Goal: Task Accomplishment & Management: Use online tool/utility

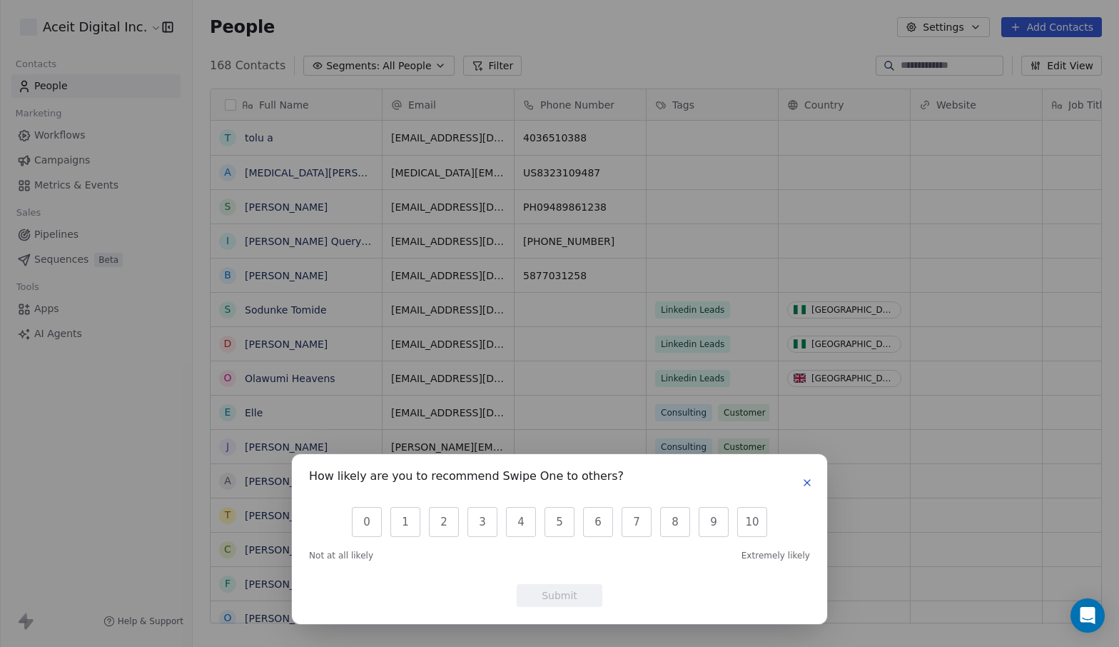
scroll to position [569, 927]
click at [802, 485] on icon "button" at bounding box center [807, 482] width 11 height 11
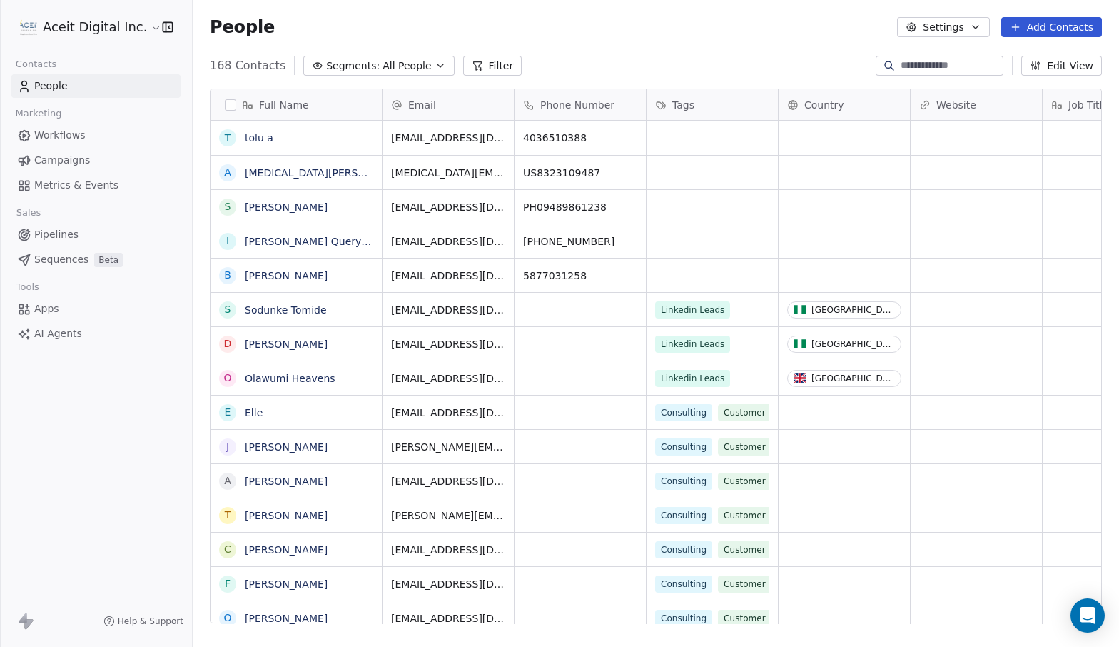
click at [148, 27] on html "Aceit Digital Inc. Contacts People Marketing Workflows Campaigns Metrics & Even…" at bounding box center [559, 323] width 1119 height 647
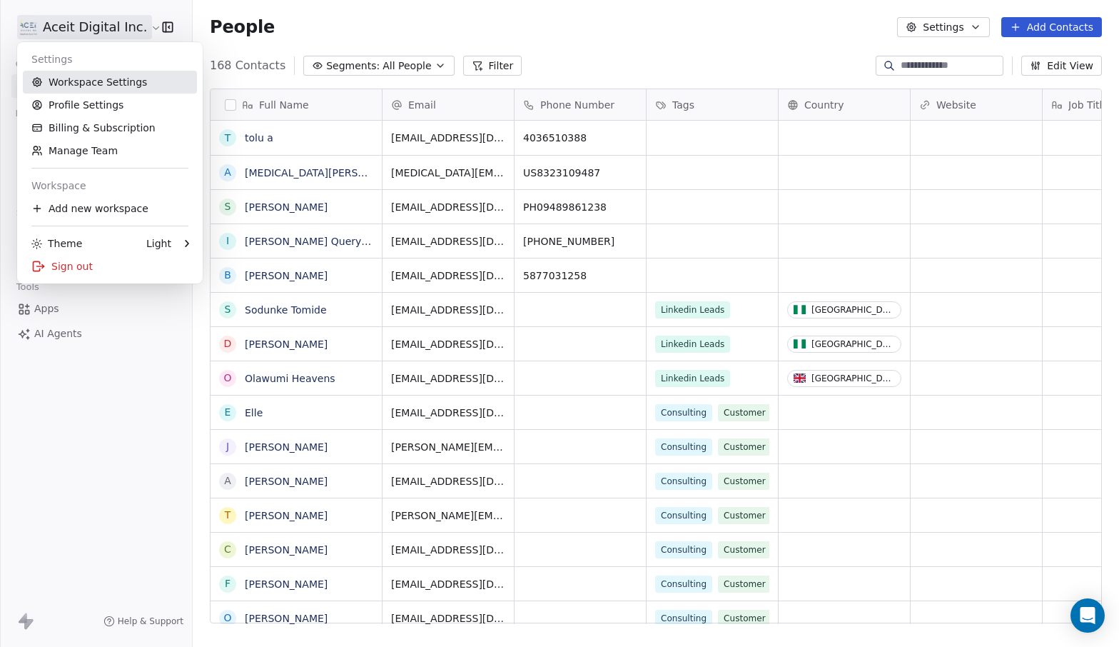
click at [108, 82] on link "Workspace Settings" at bounding box center [110, 82] width 174 height 23
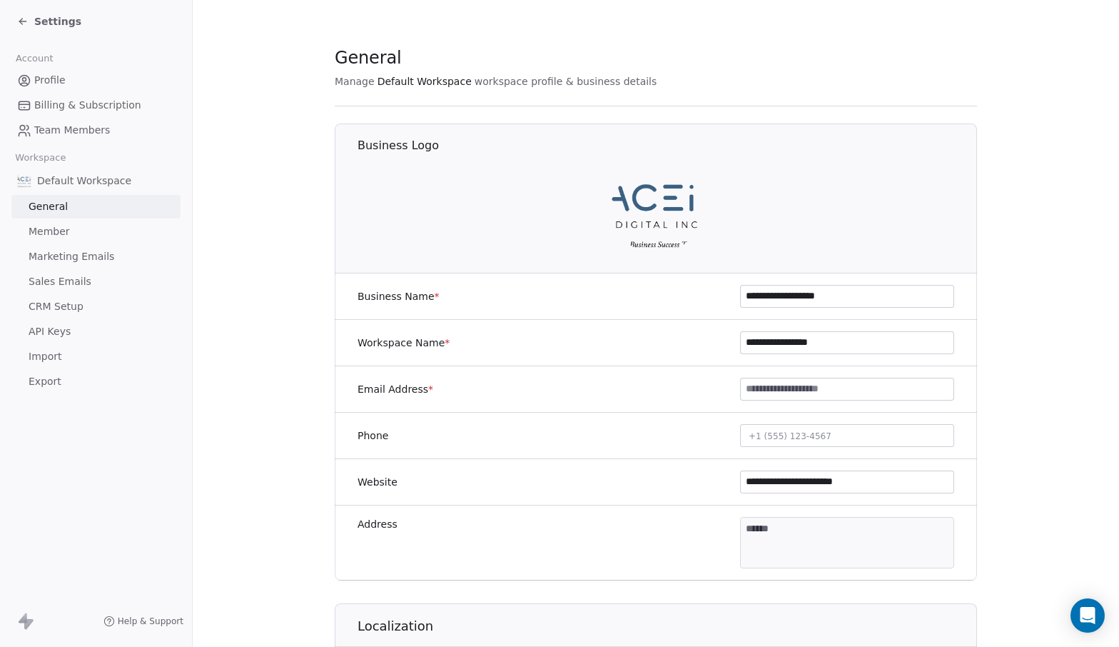
click at [26, 18] on icon at bounding box center [22, 21] width 11 height 11
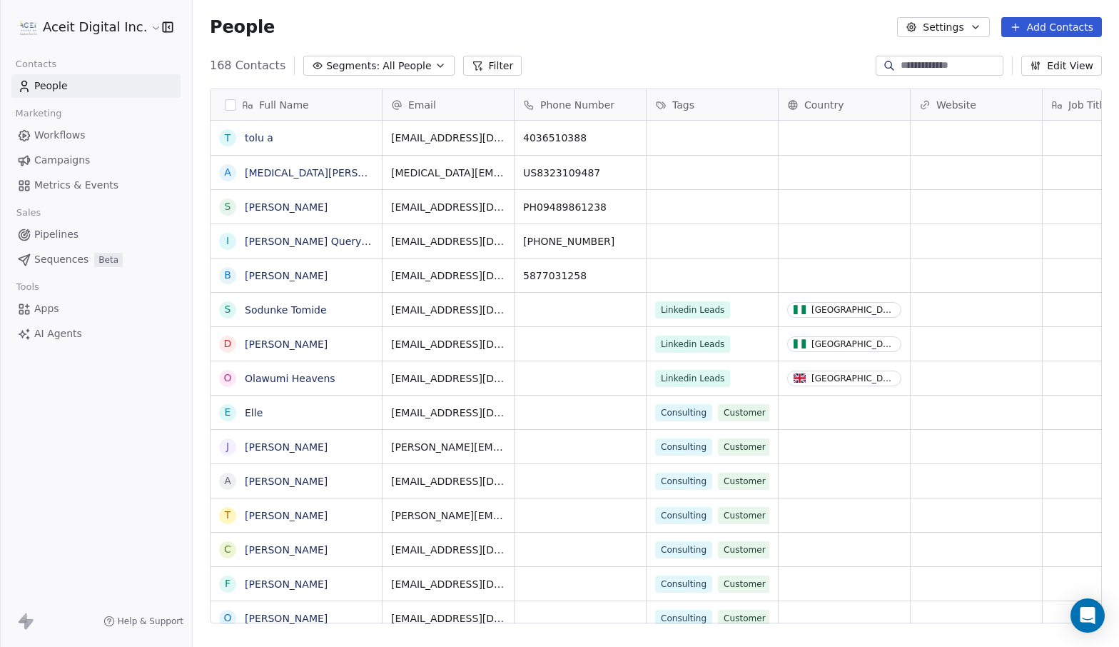
click at [74, 156] on span "Campaigns" at bounding box center [62, 160] width 56 height 15
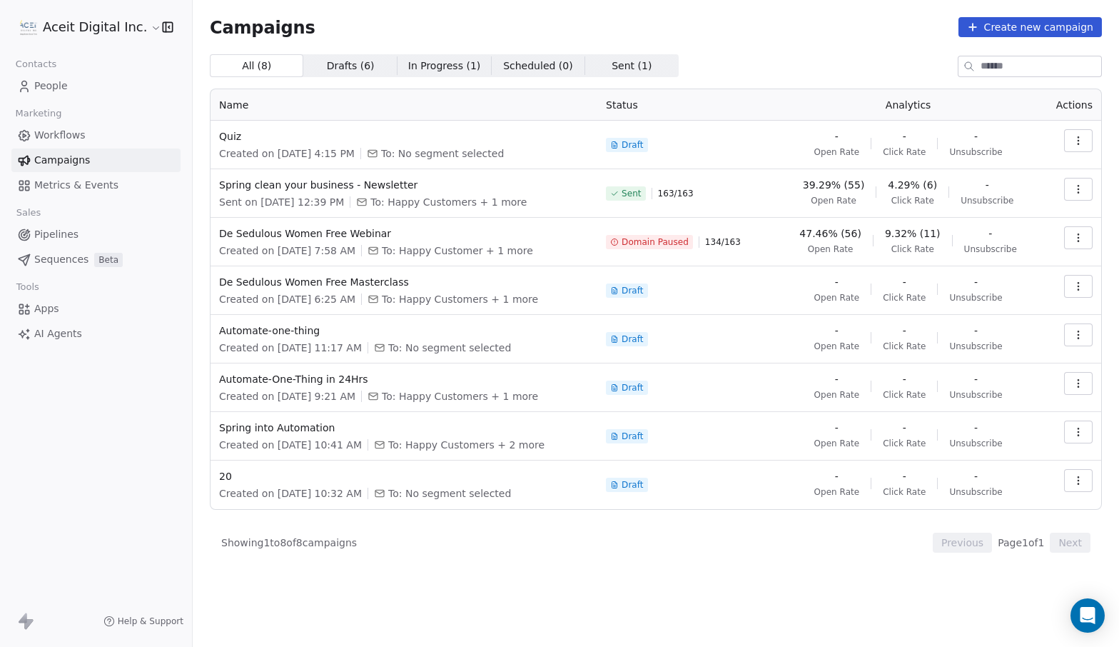
click at [1044, 29] on button "Create new campaign" at bounding box center [1030, 27] width 143 height 20
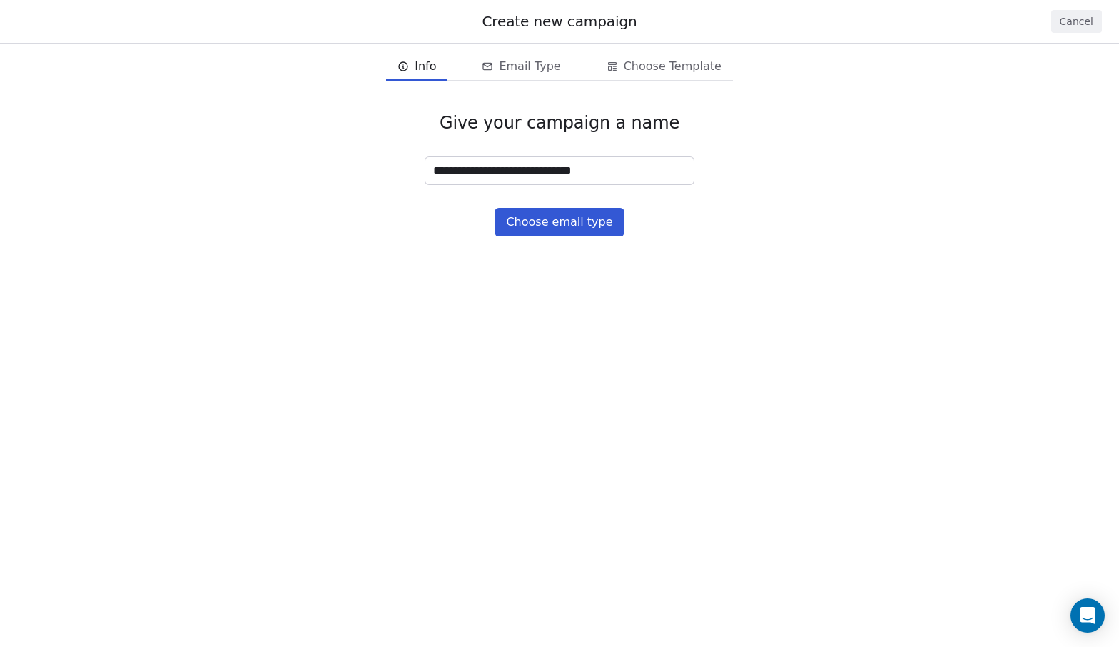
type input "**********"
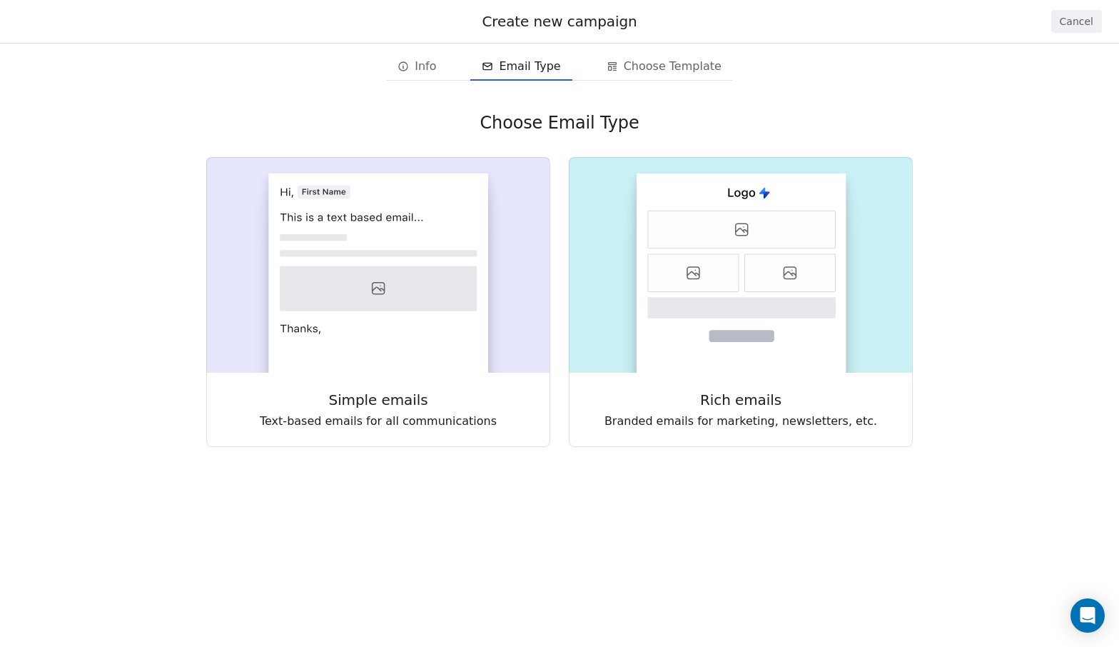
click at [1074, 20] on button "Cancel" at bounding box center [1076, 21] width 51 height 23
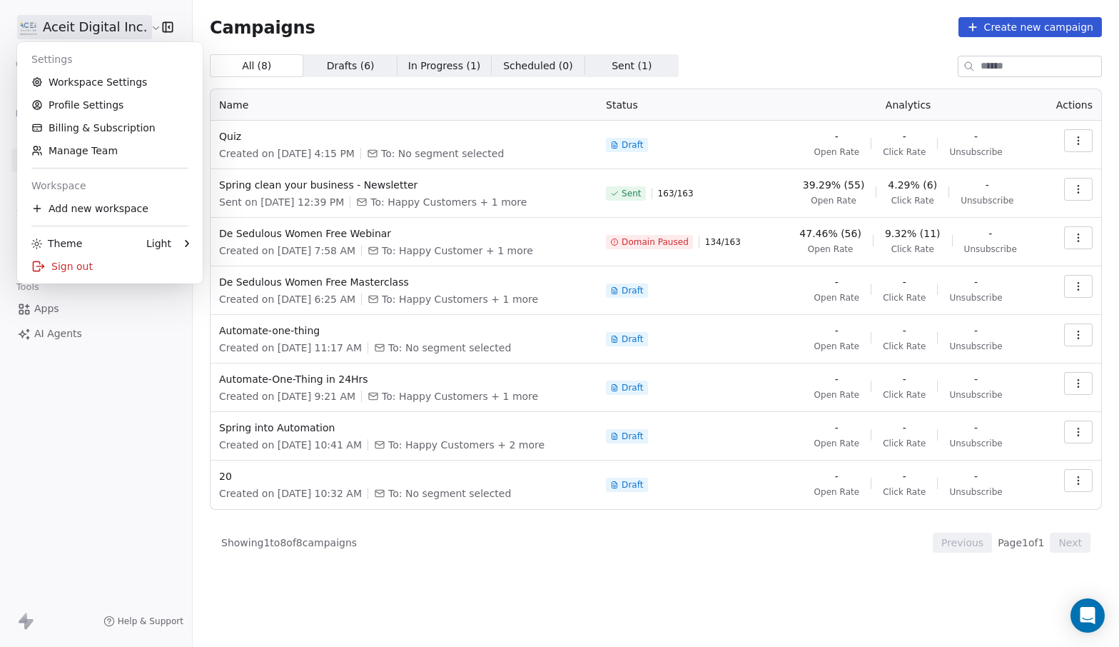
click at [122, 22] on html "Aceit Digital Inc. Contacts People Marketing Workflows Campaigns Metrics & Even…" at bounding box center [559, 323] width 1119 height 647
click at [84, 203] on div "Add new workspace" at bounding box center [110, 208] width 174 height 23
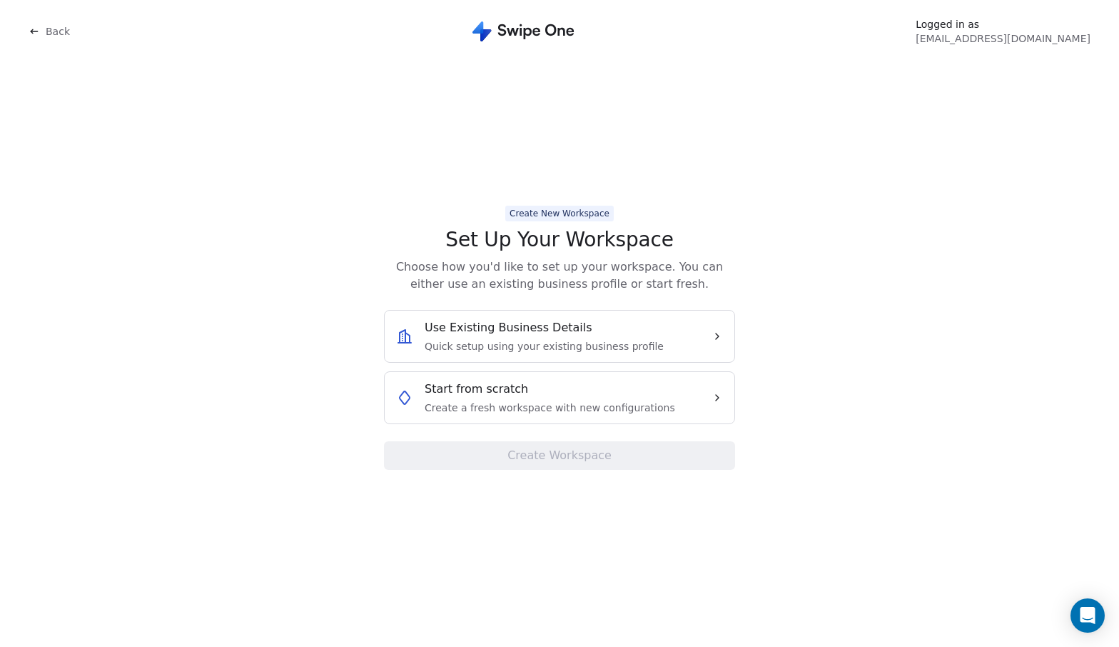
click at [510, 400] on span "Create a fresh workspace with new configurations" at bounding box center [550, 407] width 251 height 14
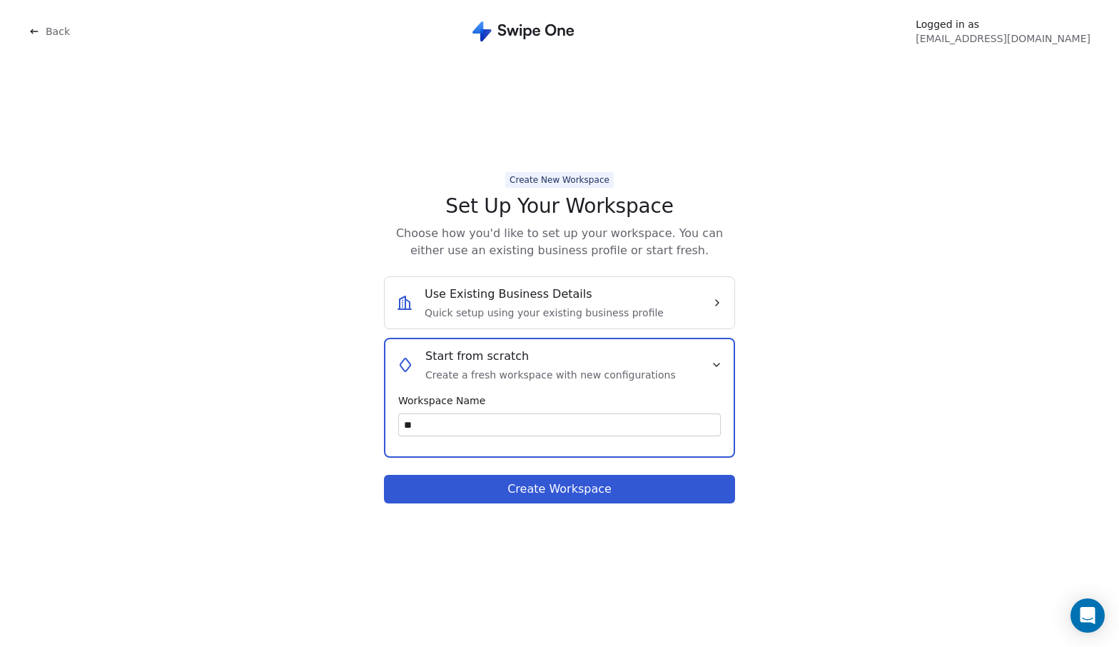
type input "*"
type input "**********"
click at [555, 503] on button "Create Workspace" at bounding box center [559, 489] width 351 height 29
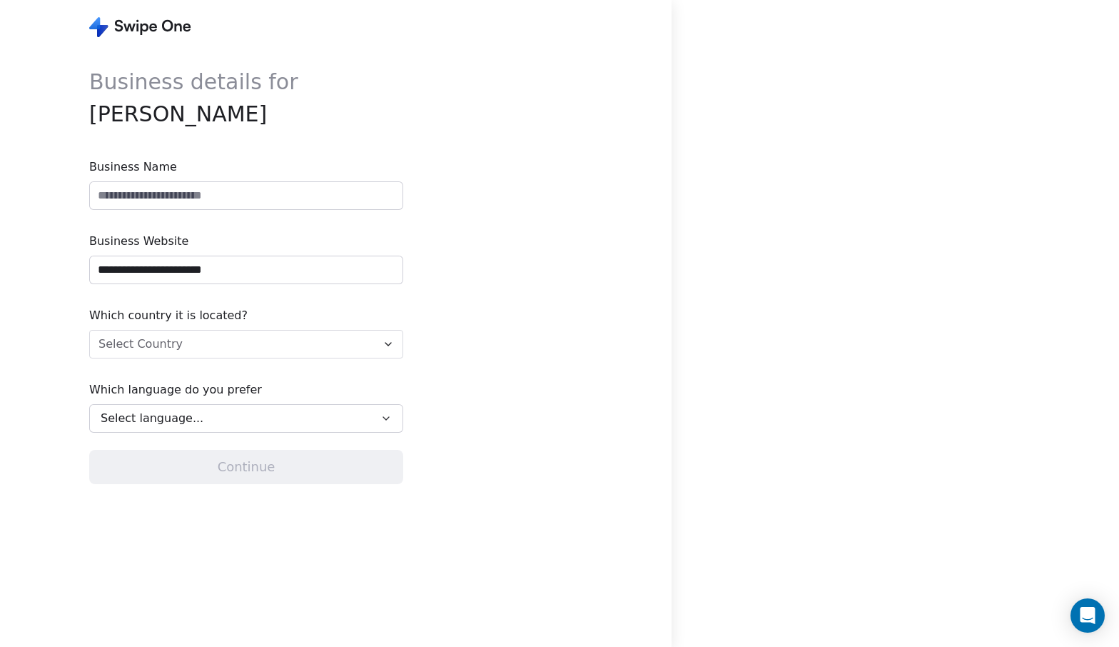
click at [227, 275] on input "**********" at bounding box center [246, 269] width 313 height 27
drag, startPoint x: 134, startPoint y: 273, endPoint x: 233, endPoint y: 272, distance: 98.5
click at [233, 272] on input "**********" at bounding box center [246, 269] width 313 height 27
type input "**********"
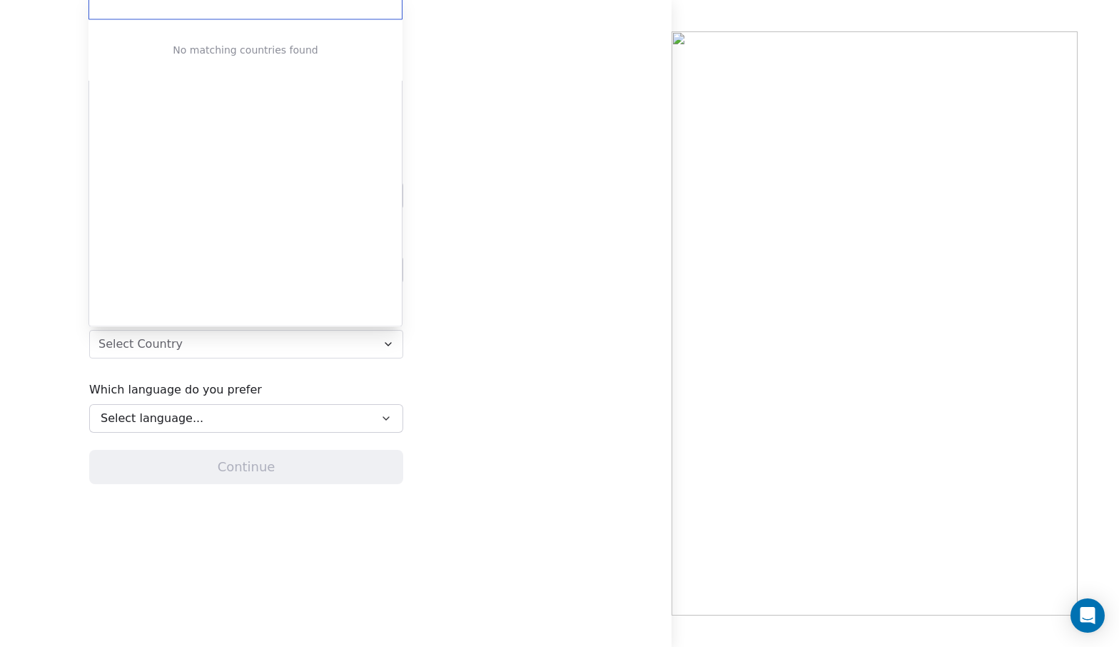
click at [255, 339] on html "**********" at bounding box center [559, 323] width 1119 height 647
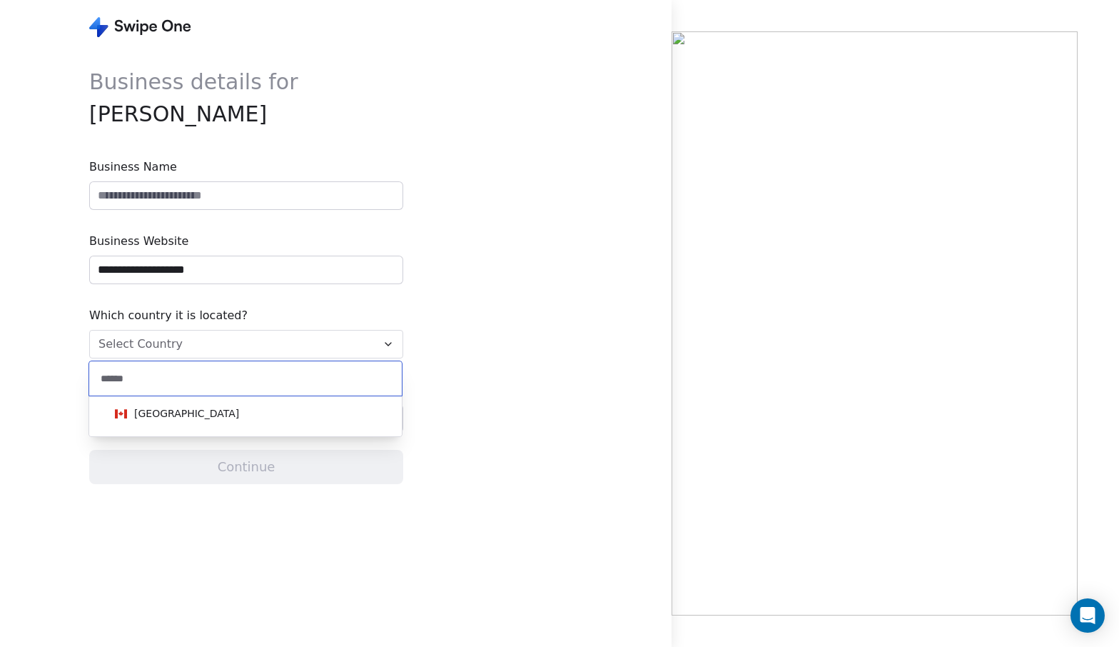
type input "******"
click at [232, 413] on div "Canada" at bounding box center [245, 413] width 273 height 16
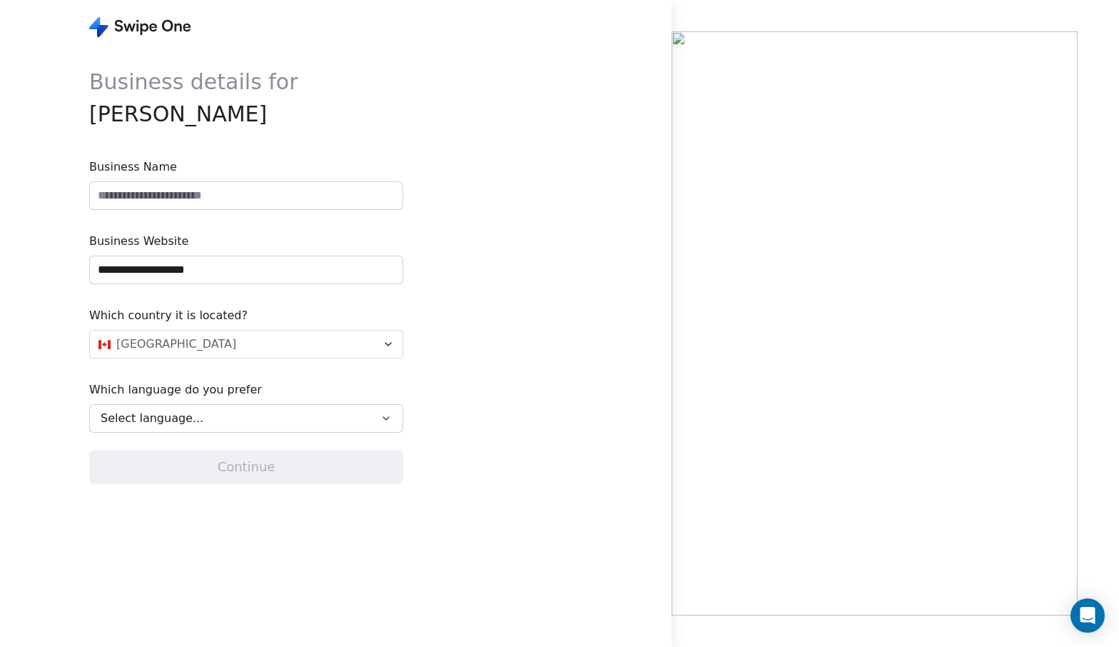
click at [217, 193] on input at bounding box center [246, 195] width 313 height 27
type input "*"
click at [244, 407] on button "Select language..." at bounding box center [246, 418] width 314 height 29
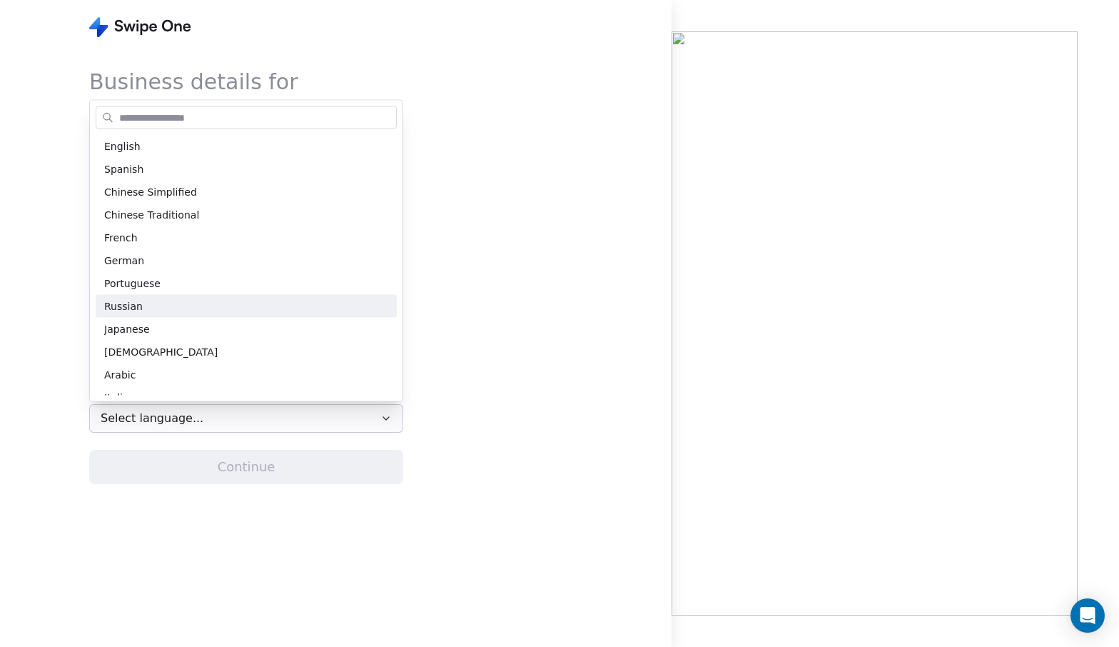
click at [488, 254] on html "**********" at bounding box center [559, 323] width 1119 height 647
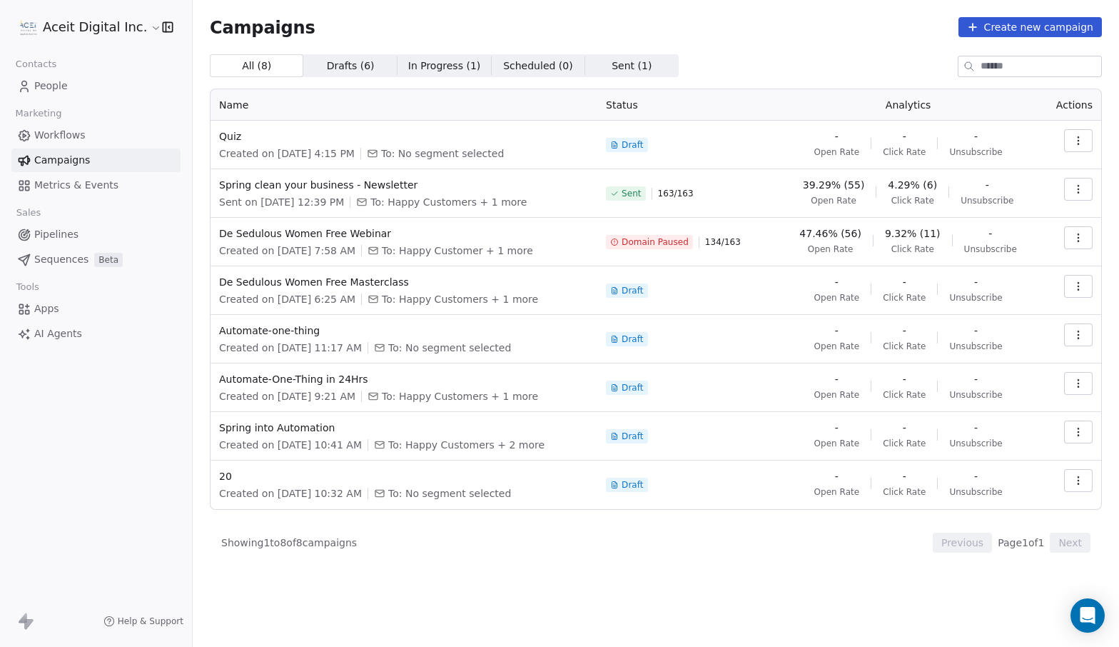
click at [142, 31] on html "Aceit Digital Inc. Contacts People Marketing Workflows Campaigns Metrics & Even…" at bounding box center [559, 323] width 1119 height 647
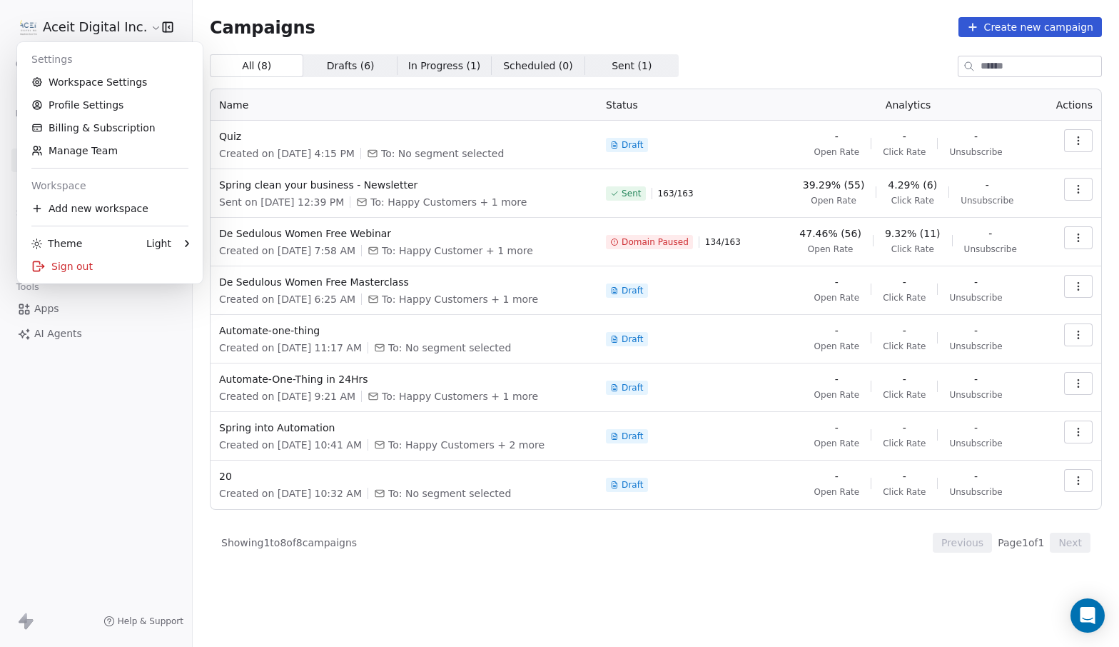
click at [126, 383] on html "Aceit Digital Inc. Contacts People Marketing Workflows Campaigns Metrics & Even…" at bounding box center [559, 323] width 1119 height 647
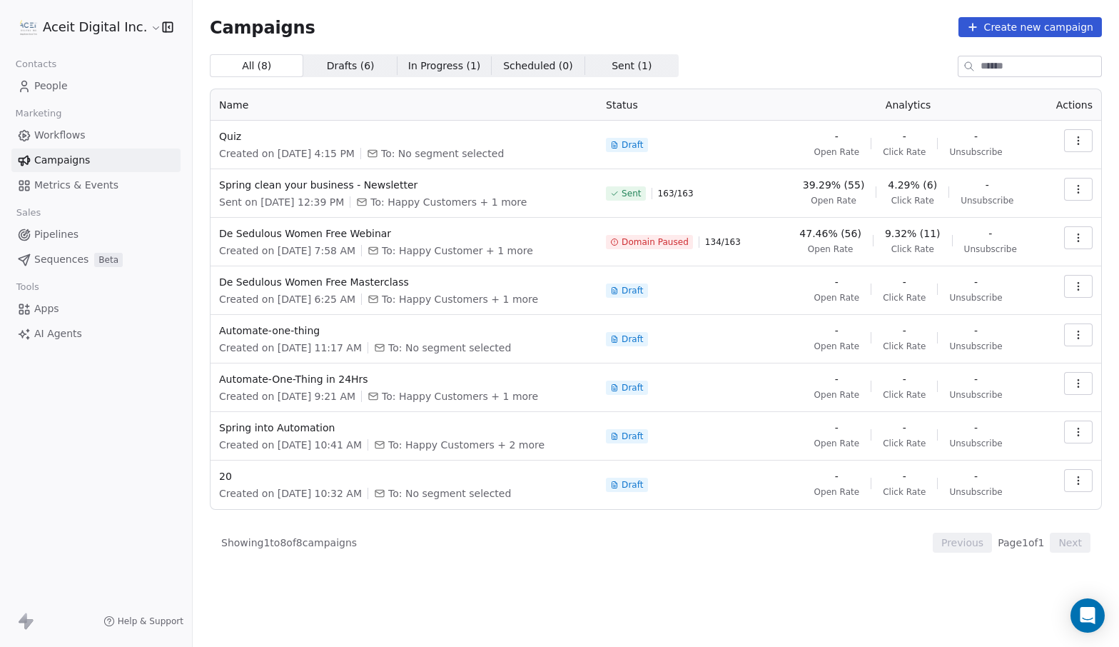
click at [1043, 26] on button "Create new campaign" at bounding box center [1030, 27] width 143 height 20
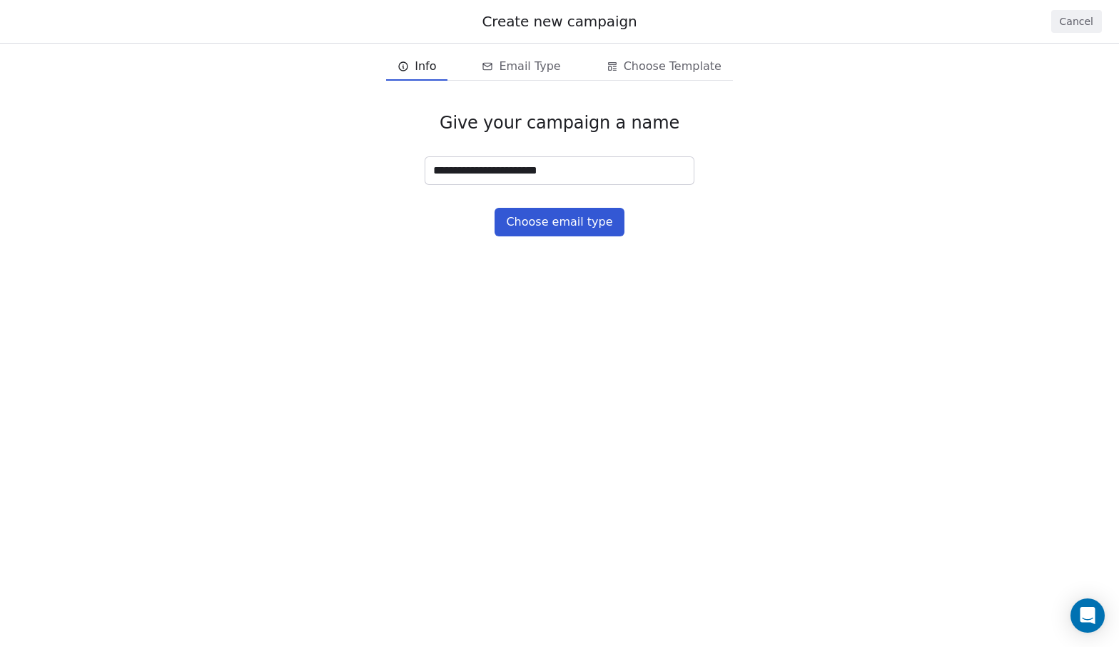
type input "**********"
click at [592, 228] on button "Choose email type" at bounding box center [559, 222] width 129 height 29
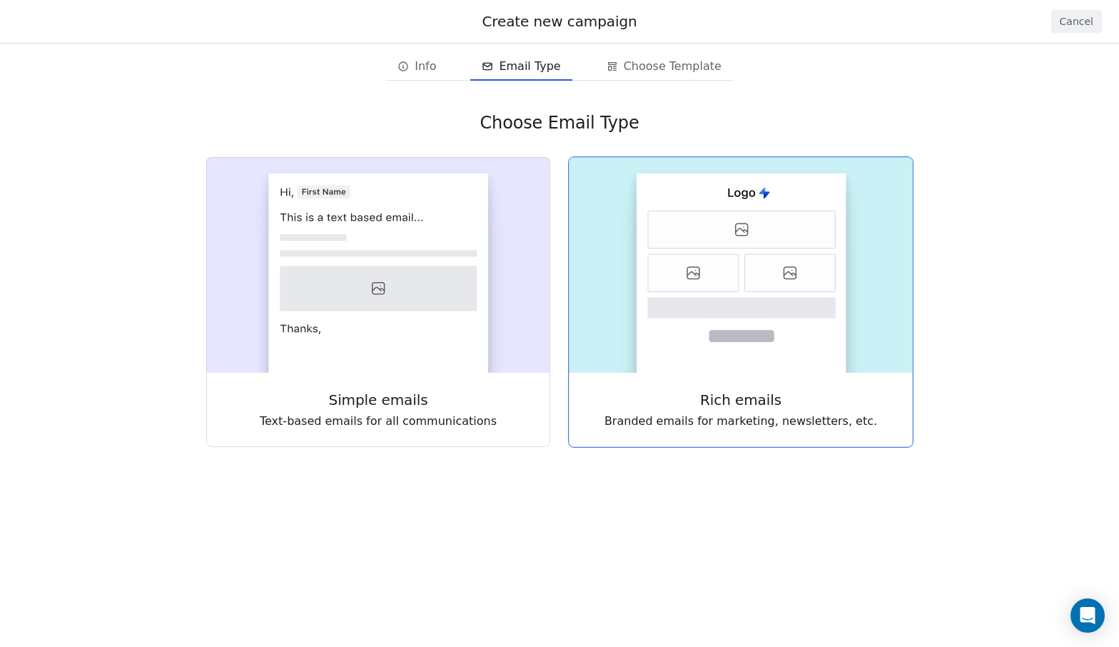
click at [772, 231] on icon at bounding box center [742, 230] width 188 height 38
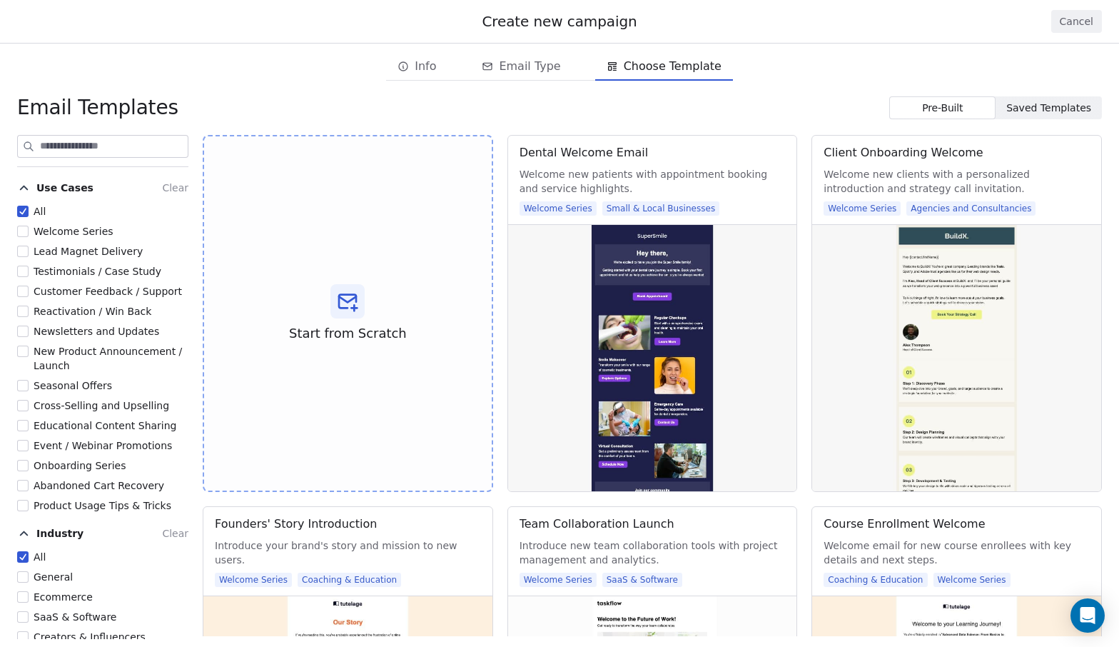
click at [64, 253] on span "Lead Magnet Delivery" at bounding box center [88, 251] width 109 height 11
click at [29, 253] on button "Lead Magnet Delivery" at bounding box center [22, 251] width 11 height 14
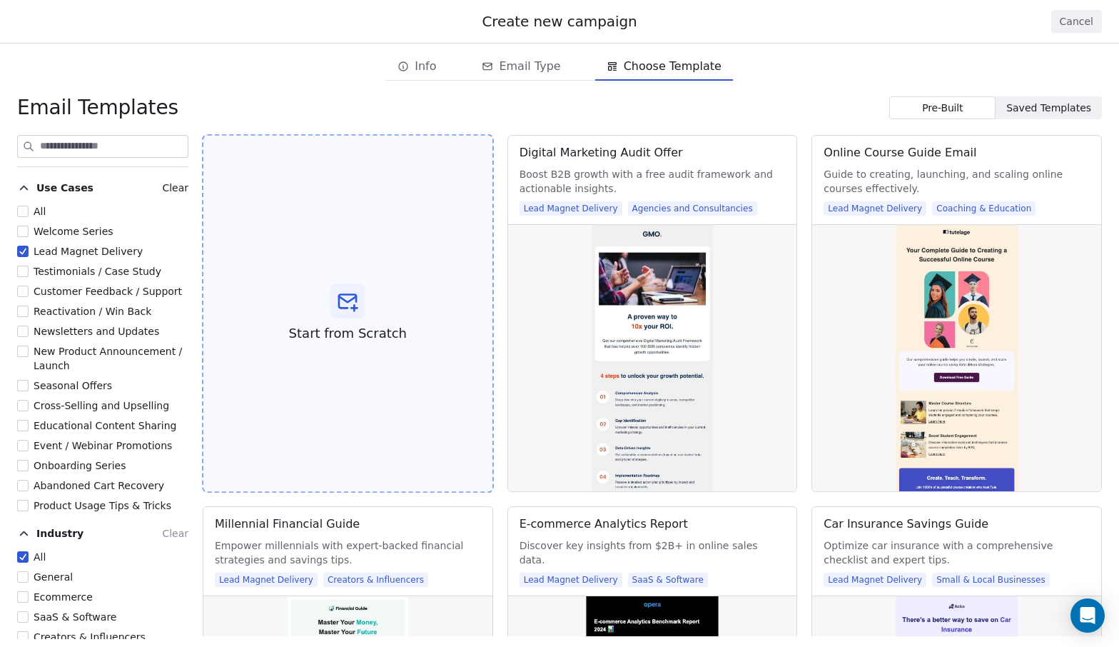
click at [352, 301] on icon at bounding box center [347, 302] width 17 height 14
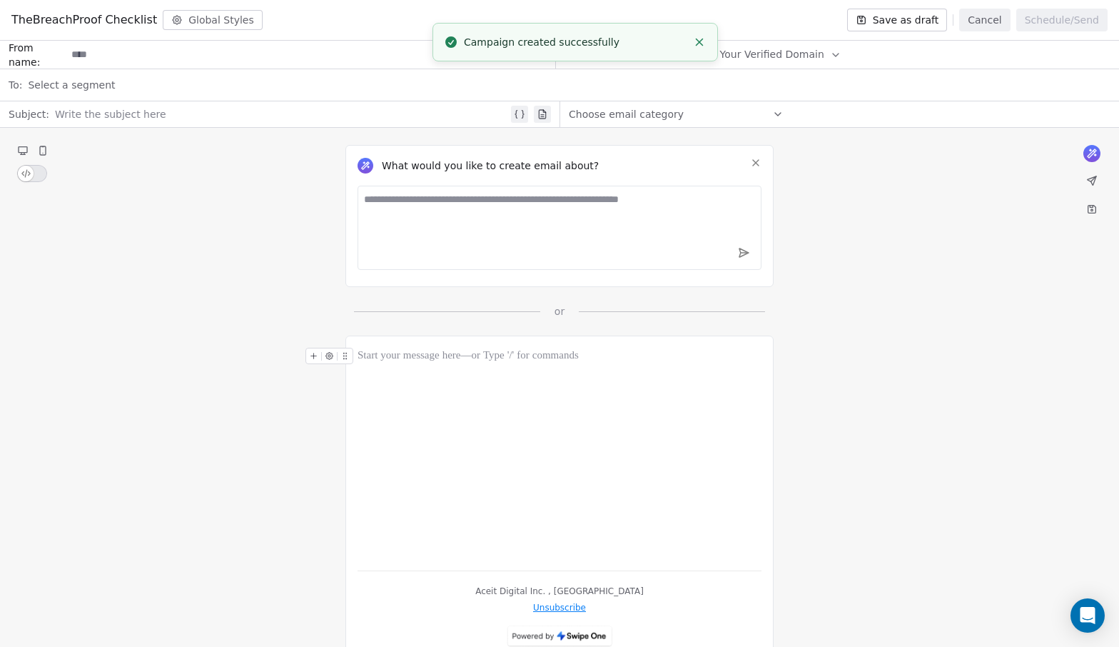
click at [483, 207] on textarea at bounding box center [560, 228] width 404 height 84
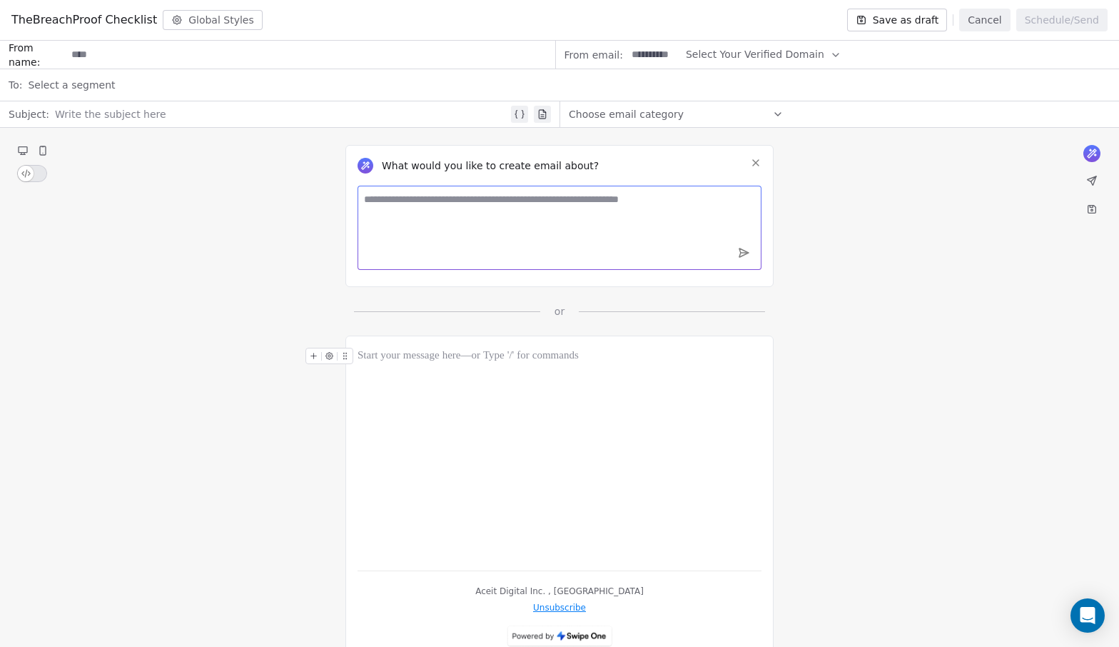
click at [622, 105] on div "Choose email category" at bounding box center [676, 114] width 215 height 23
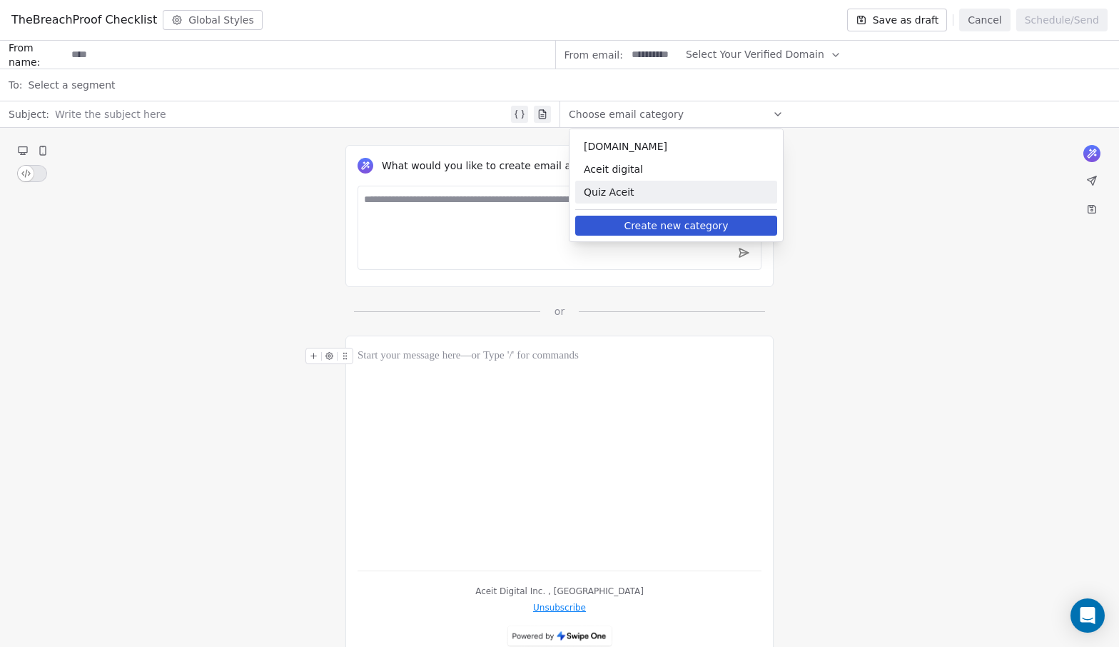
click at [614, 226] on button "Create new category" at bounding box center [676, 226] width 202 height 20
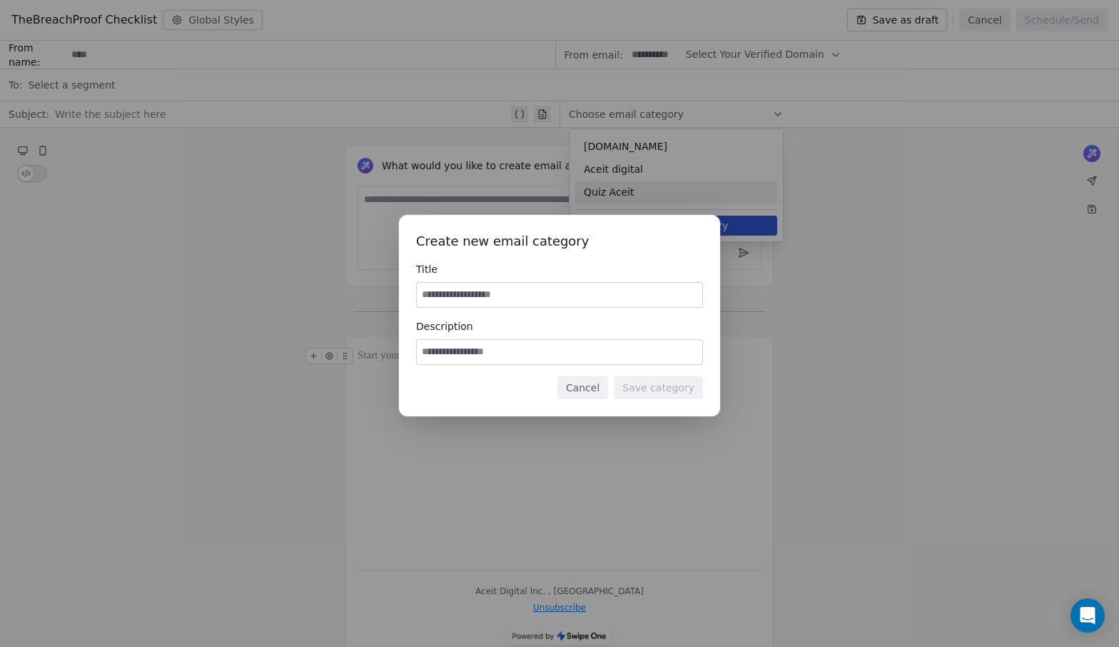
click at [525, 297] on input at bounding box center [560, 295] width 286 height 24
type input "*********"
click at [513, 353] on input at bounding box center [560, 352] width 286 height 24
type input "**********"
click at [645, 388] on button "Save category" at bounding box center [658, 387] width 89 height 23
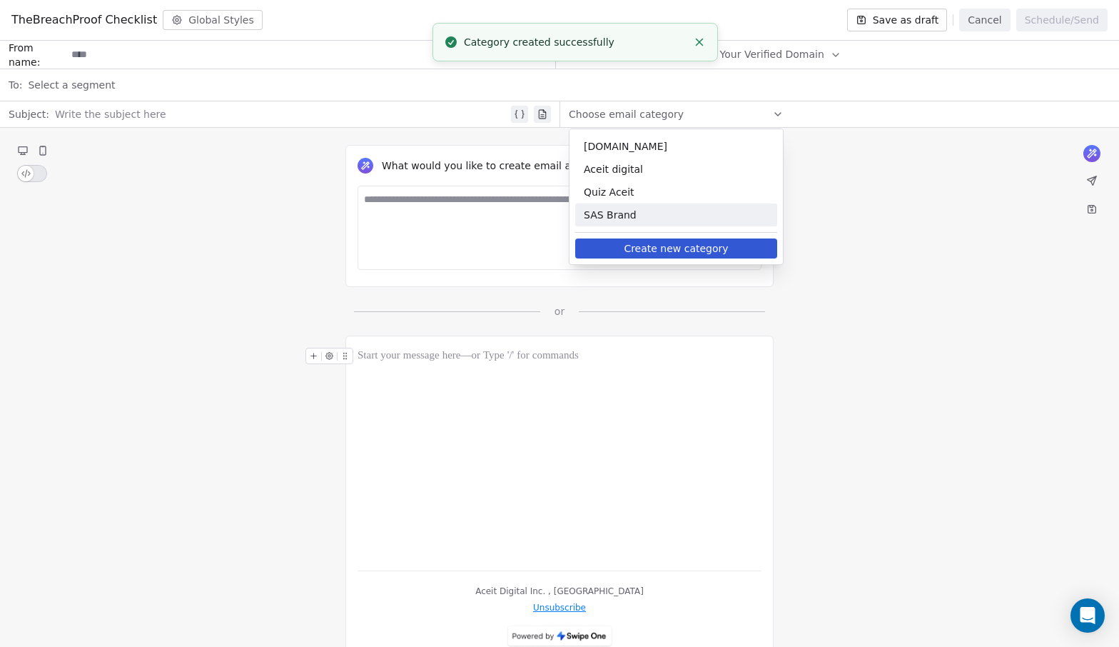
click at [637, 218] on span "SAS Brand" at bounding box center [676, 215] width 185 height 14
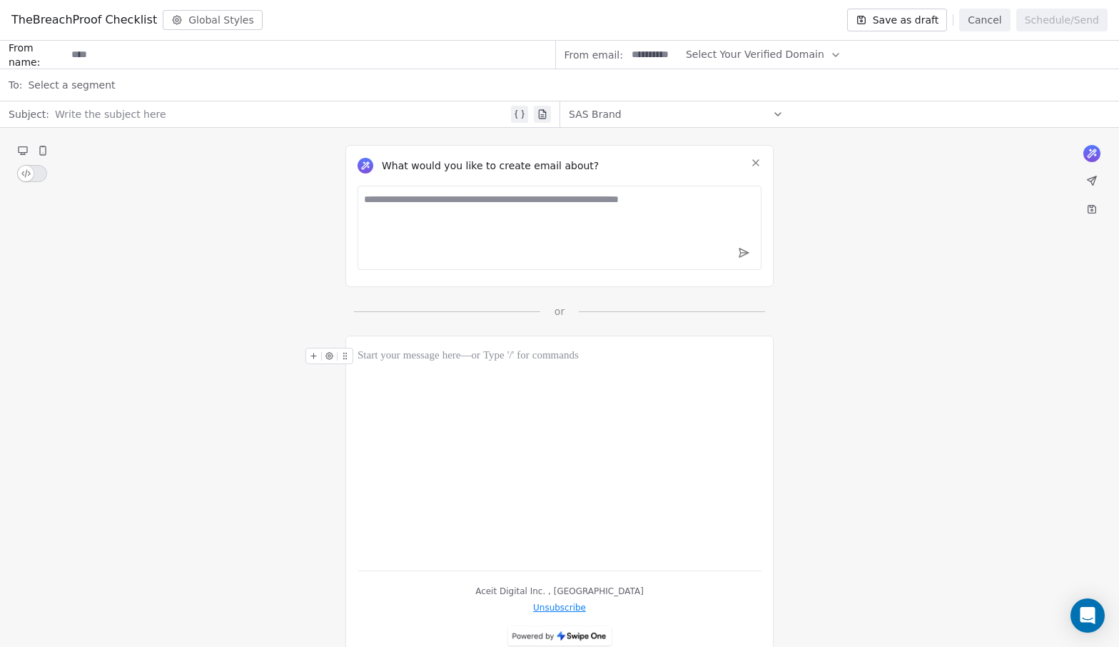
click at [406, 113] on div at bounding box center [281, 114] width 453 height 17
click at [523, 112] on icon at bounding box center [519, 114] width 11 height 11
click at [103, 116] on span "**********" at bounding box center [95, 114] width 70 height 11
click at [99, 163] on span "Choose Property" at bounding box center [112, 164] width 82 height 14
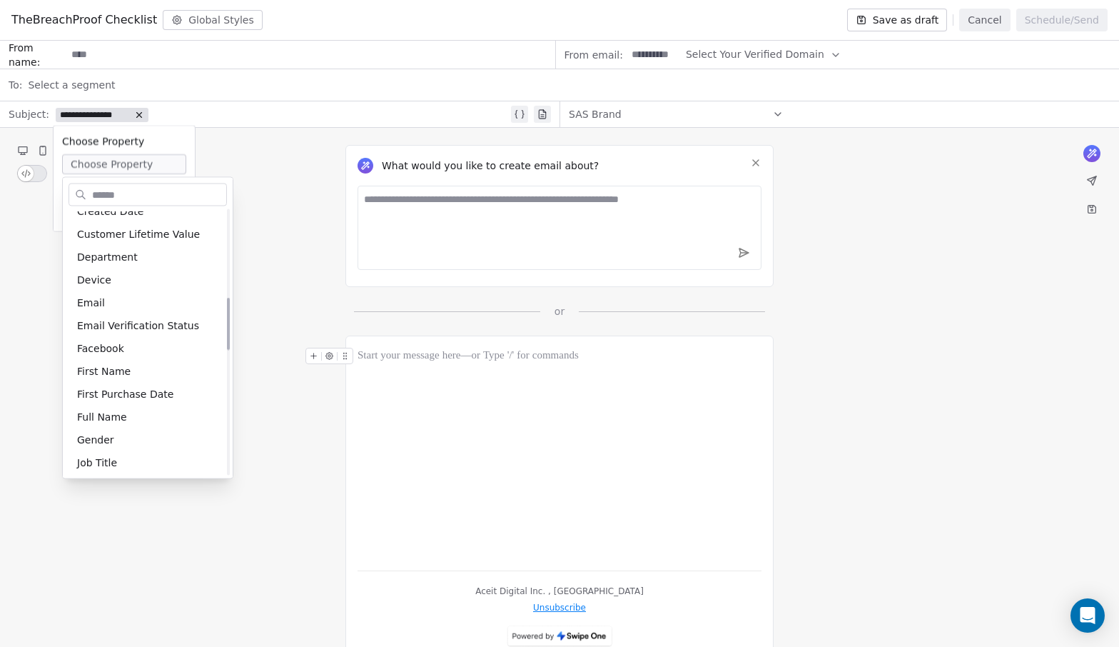
scroll to position [450, 0]
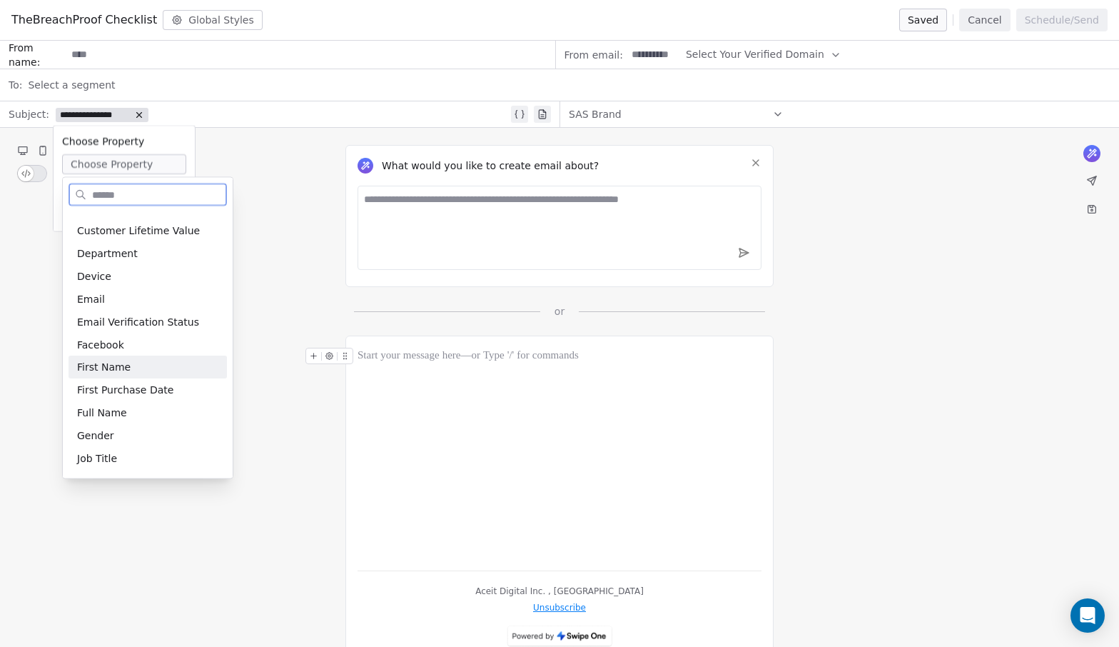
click at [109, 370] on div "First Name" at bounding box center [148, 367] width 158 height 23
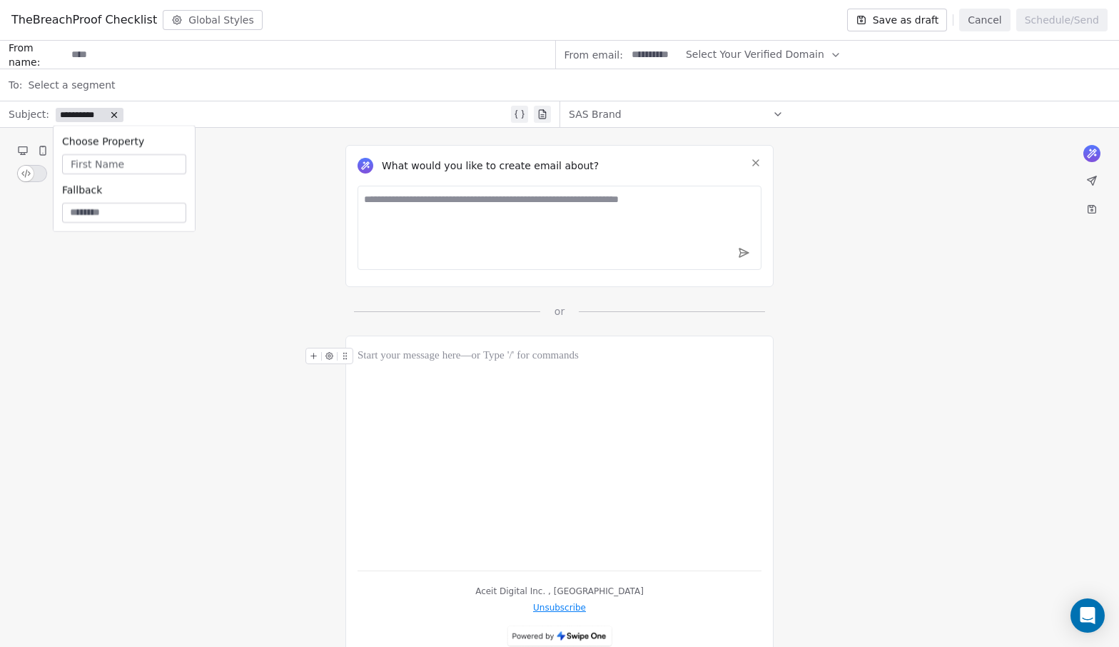
click at [213, 177] on div "What would you like to create email about? or" at bounding box center [559, 223] width 1119 height 191
click at [193, 116] on div "**********" at bounding box center [281, 114] width 453 height 17
click at [384, 367] on div at bounding box center [560, 453] width 404 height 211
click at [137, 79] on div "Select a segment" at bounding box center [569, 84] width 1083 height 31
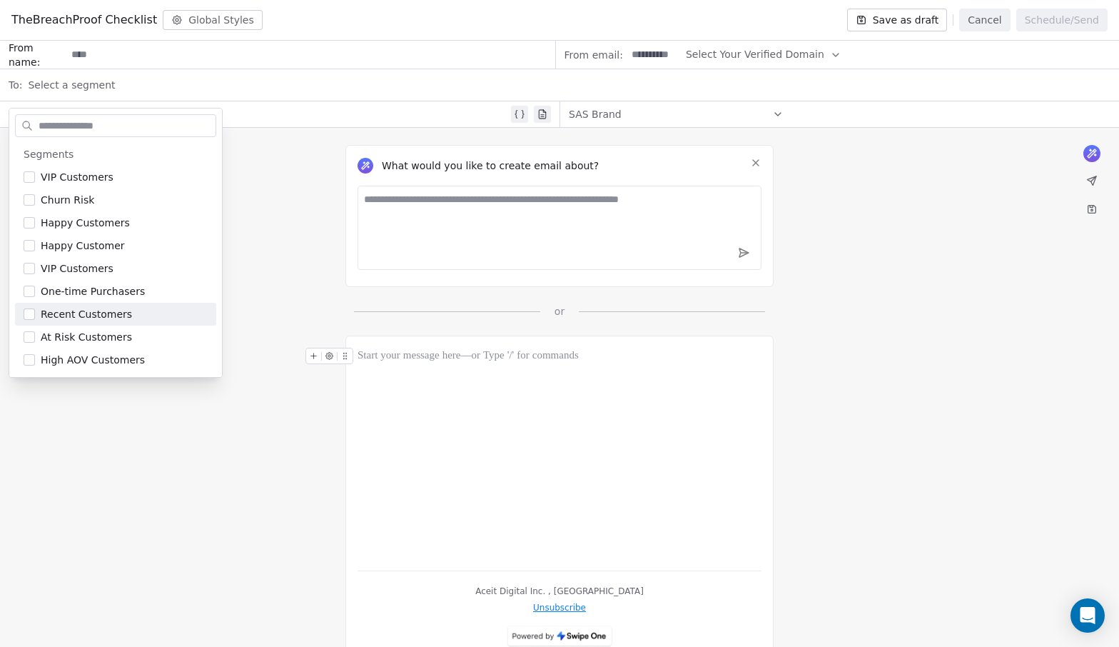
click at [276, 306] on div "What would you like to create email about? or" at bounding box center [559, 223] width 1119 height 191
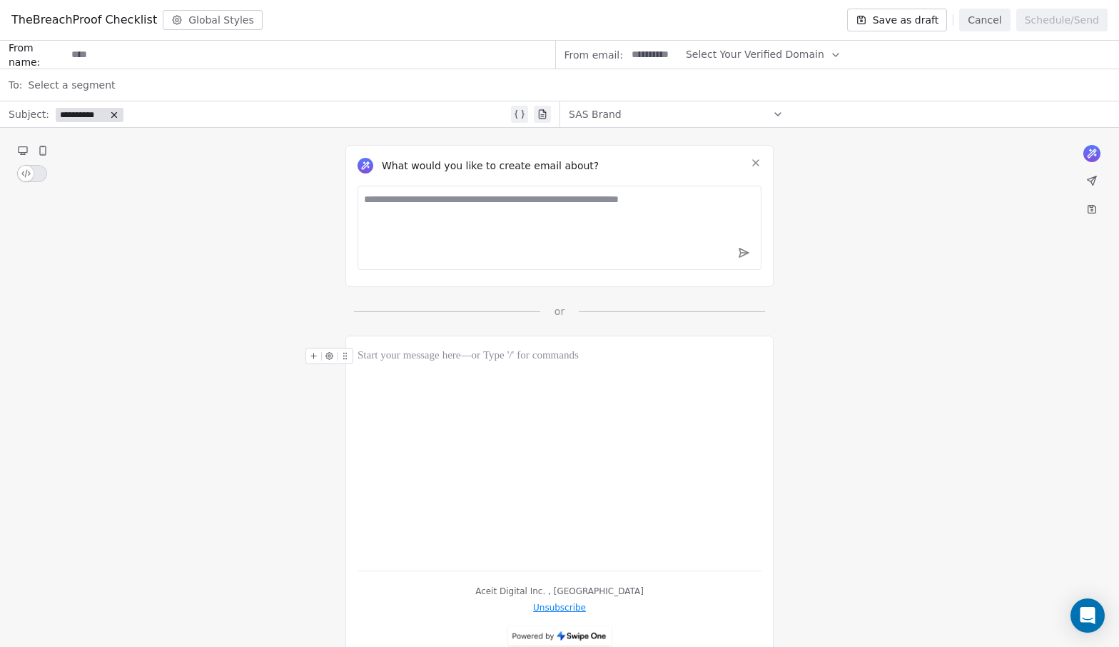
click at [902, 29] on button "Save as draft" at bounding box center [897, 20] width 101 height 23
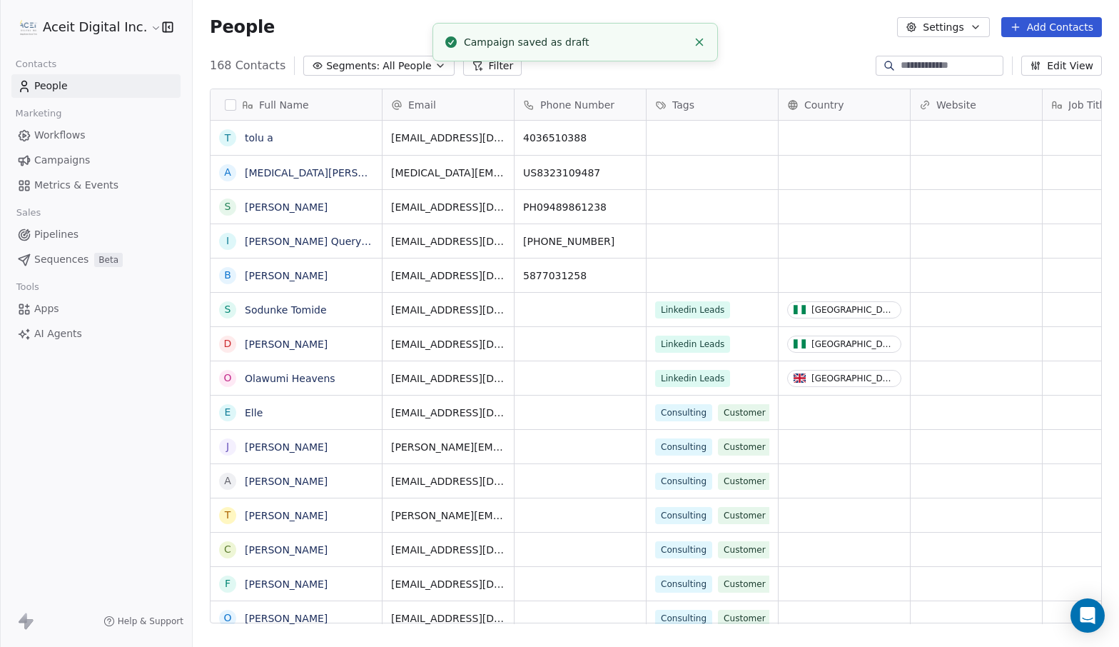
scroll to position [569, 927]
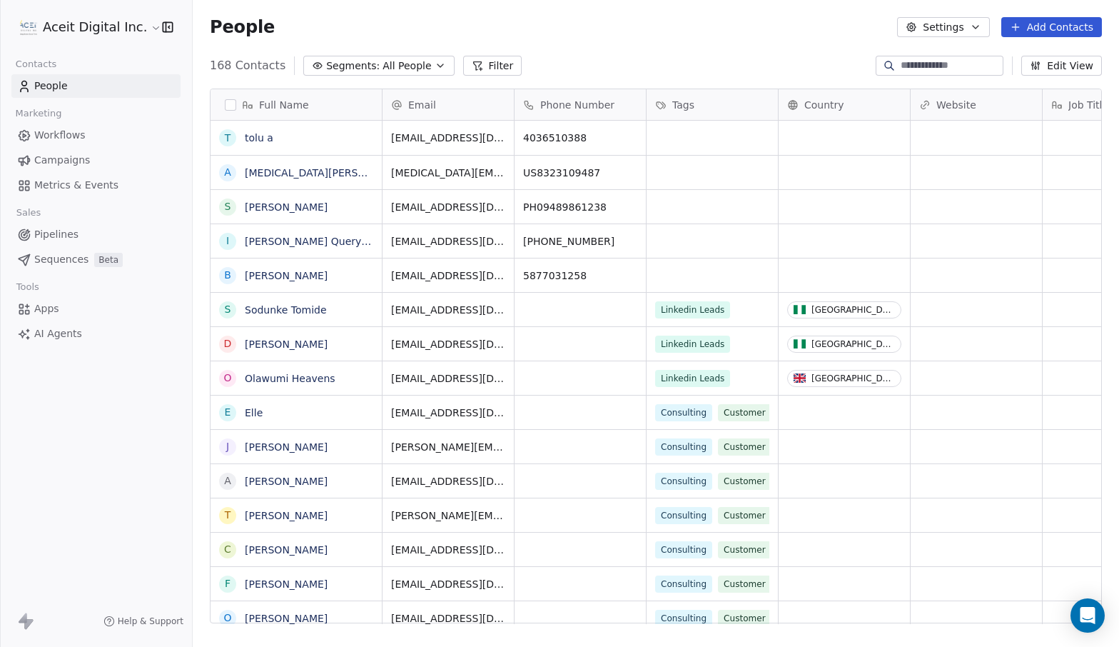
click at [68, 259] on span "Sequences" at bounding box center [61, 259] width 54 height 15
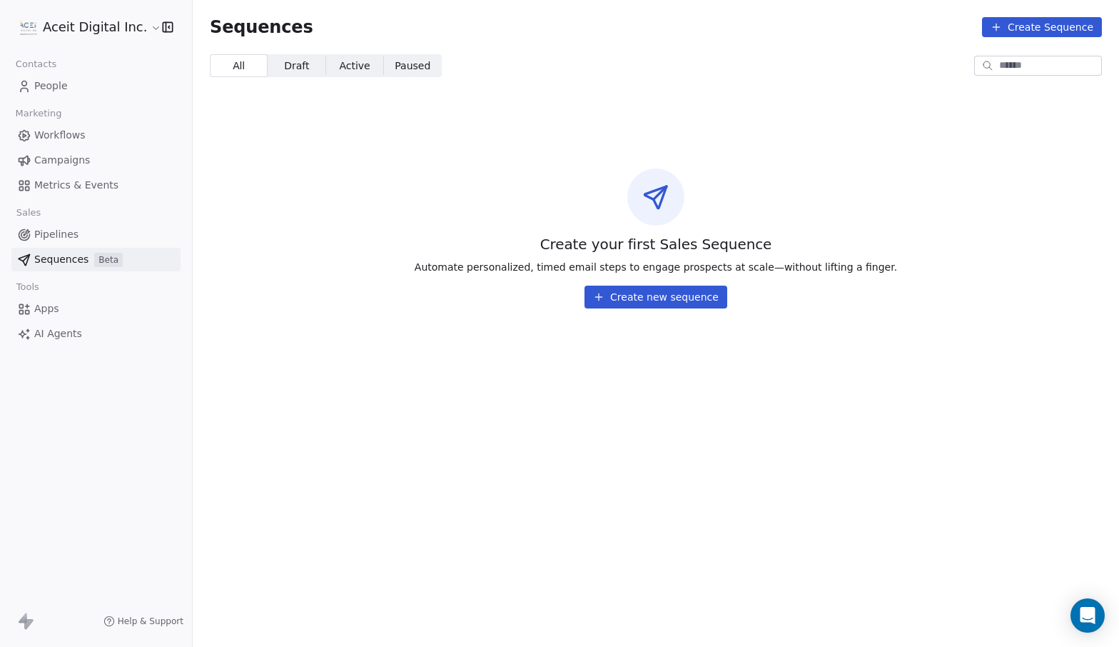
click at [59, 138] on span "Workflows" at bounding box center [59, 135] width 51 height 15
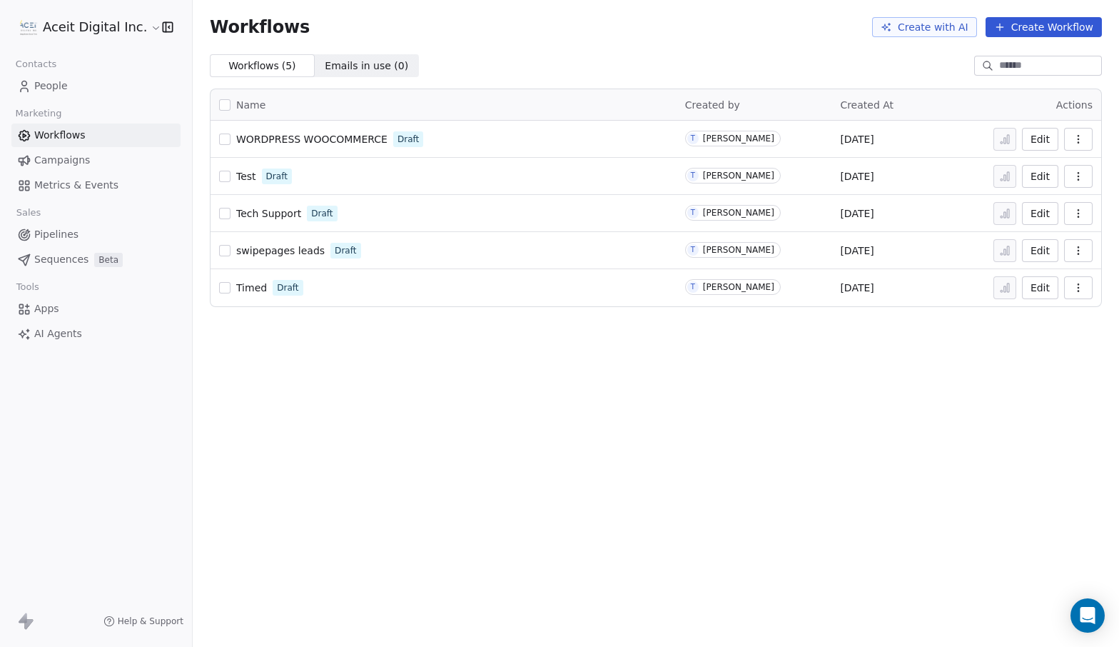
click at [88, 263] on link "Sequences Beta" at bounding box center [95, 260] width 169 height 24
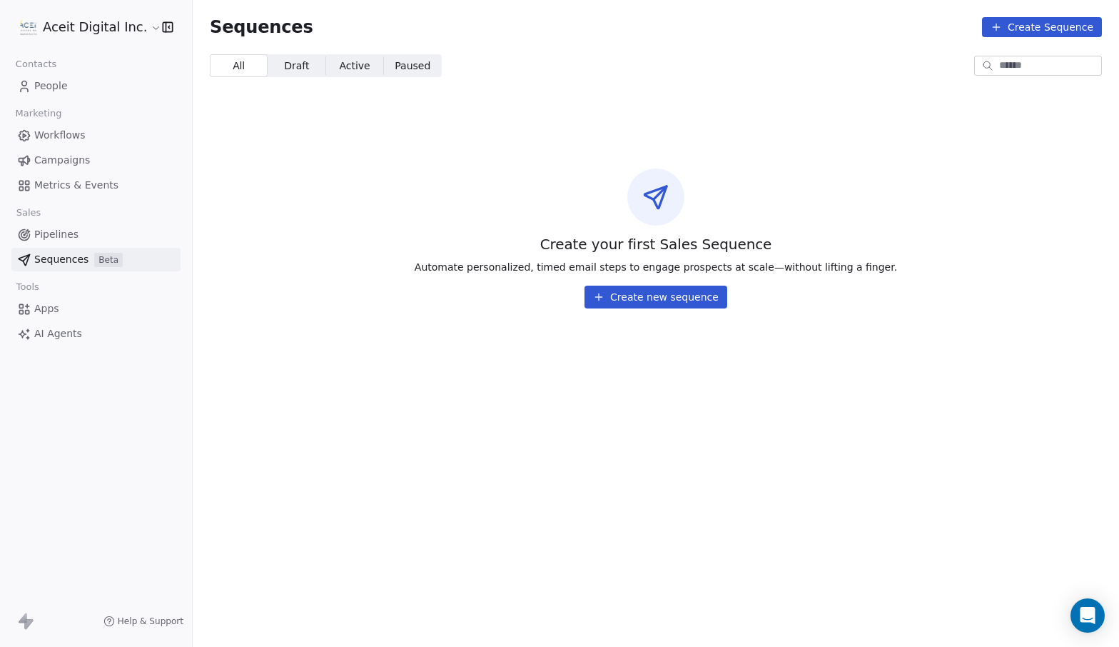
click at [636, 295] on button "Create new sequence" at bounding box center [656, 297] width 143 height 23
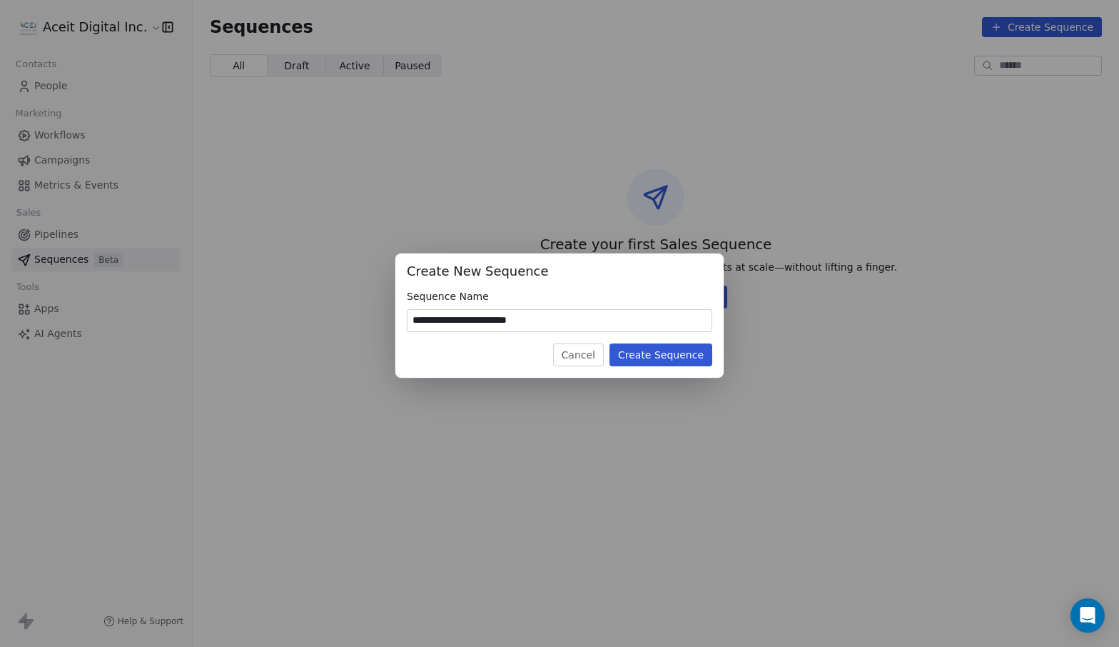
type input "**********"
click at [697, 350] on button "Create Sequence" at bounding box center [661, 354] width 103 height 23
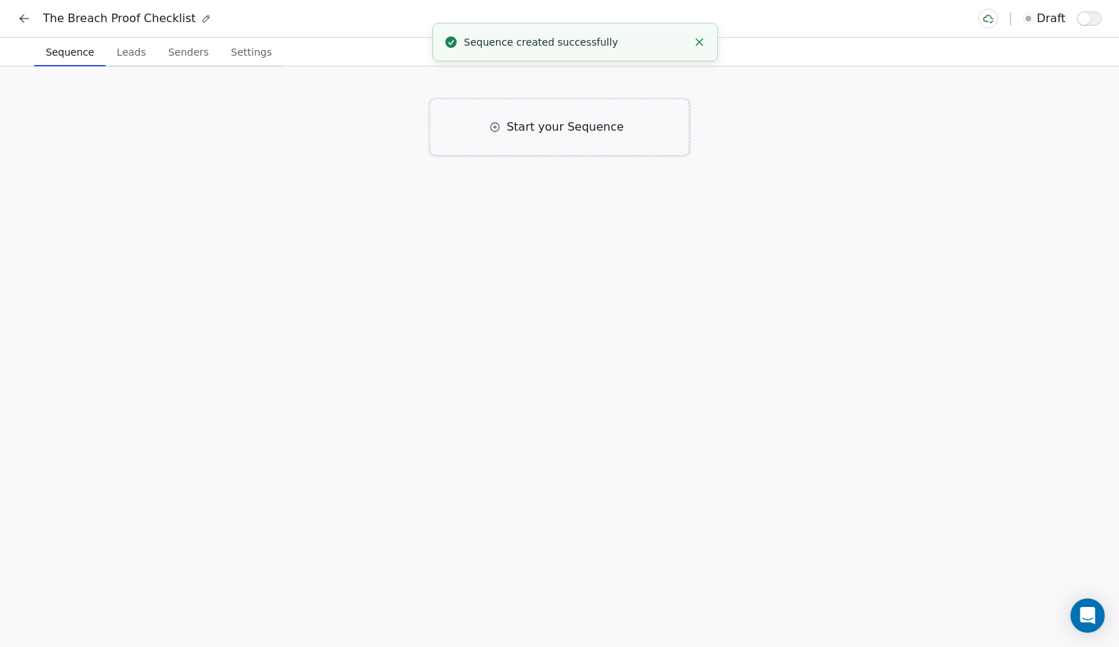
click at [562, 131] on span "Start your Sequence" at bounding box center [565, 126] width 117 height 17
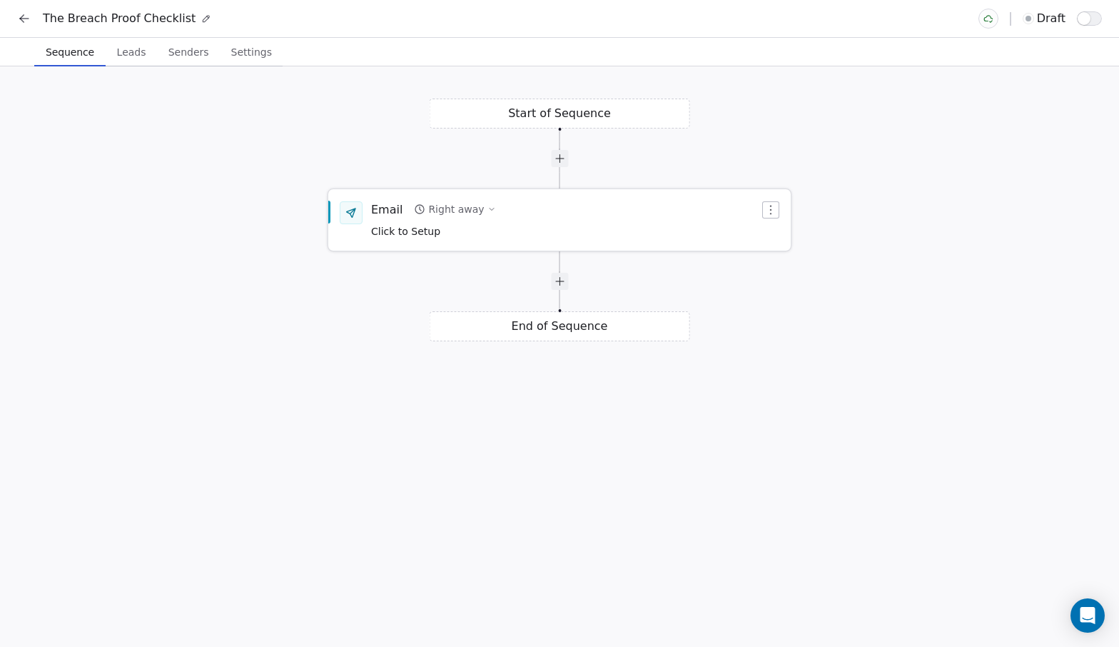
click at [390, 212] on div "Email" at bounding box center [386, 209] width 31 height 16
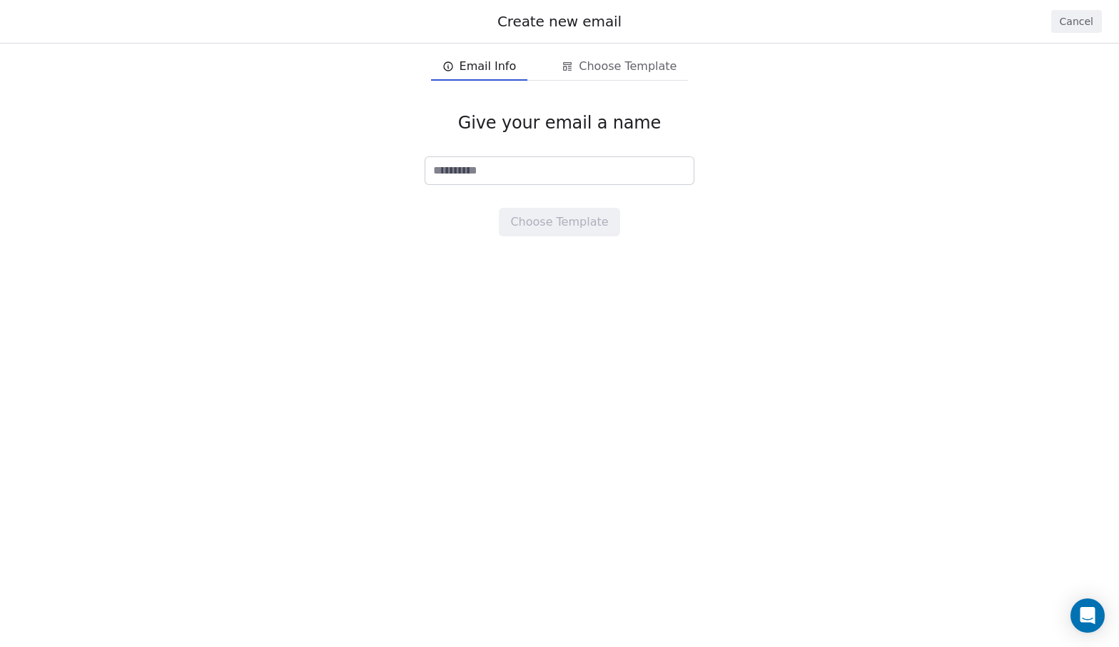
click at [548, 169] on input at bounding box center [559, 170] width 268 height 27
type input "***"
click at [579, 229] on button "Choose Template" at bounding box center [559, 222] width 121 height 29
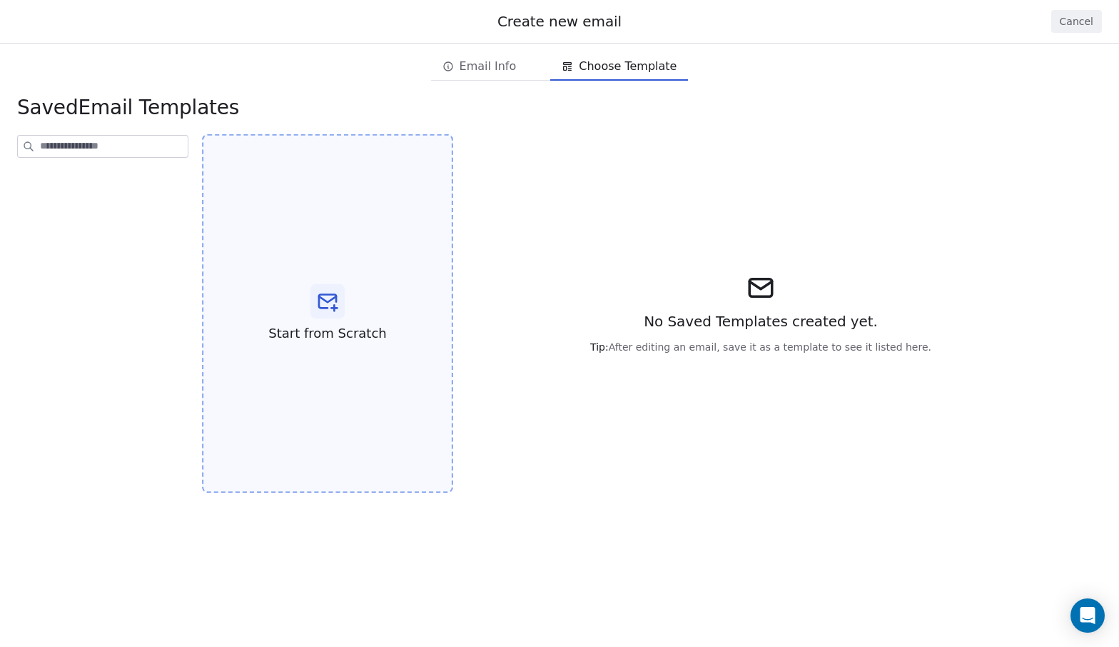
click at [382, 311] on div "Start from Scratch" at bounding box center [327, 313] width 251 height 359
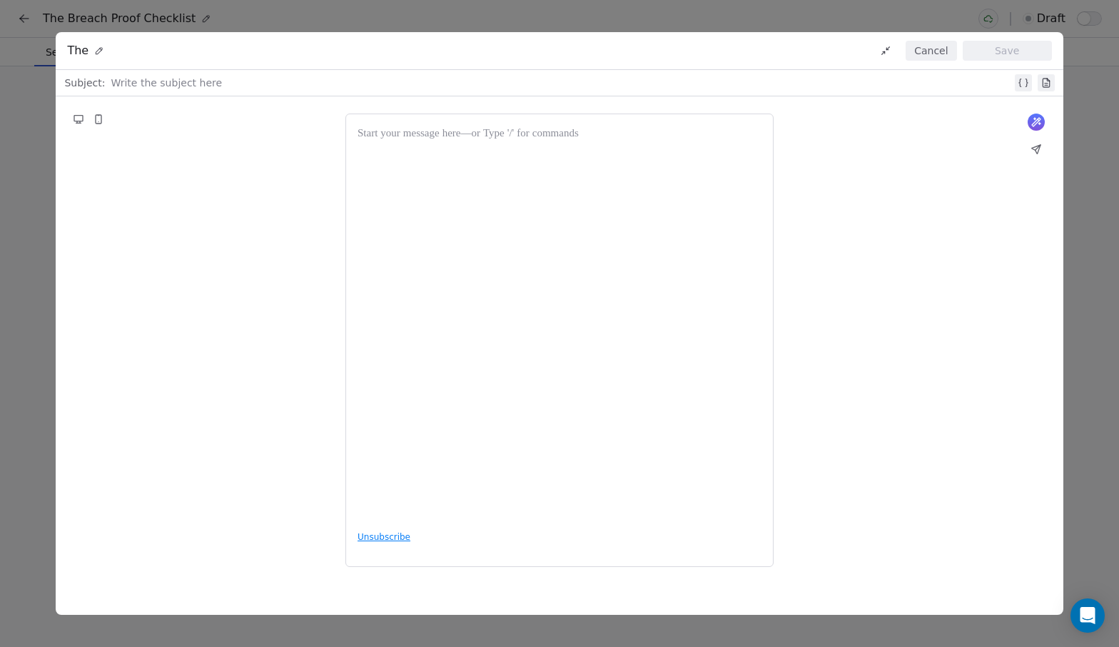
click at [322, 306] on div "What would you like to create email about? or Unsubscribe" at bounding box center [559, 339] width 1007 height 487
click at [343, 74] on div at bounding box center [561, 82] width 901 height 17
click at [1028, 80] on icon at bounding box center [1023, 82] width 11 height 11
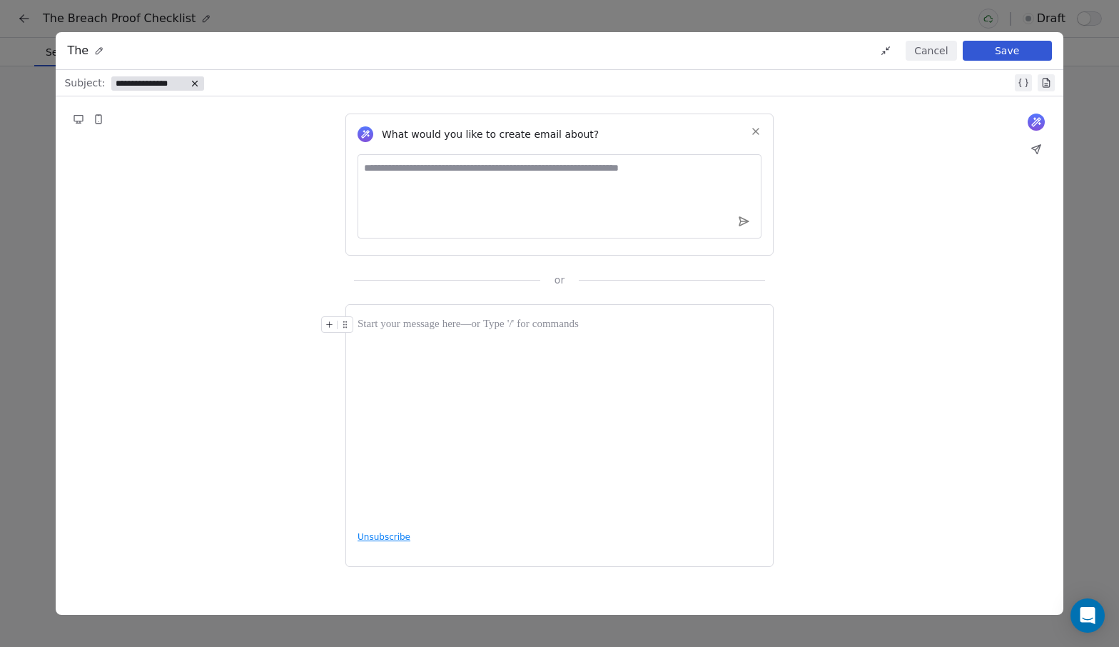
click at [123, 50] on div "The Cancel Save" at bounding box center [559, 51] width 1007 height 38
click at [931, 52] on button "Cancel" at bounding box center [931, 51] width 51 height 20
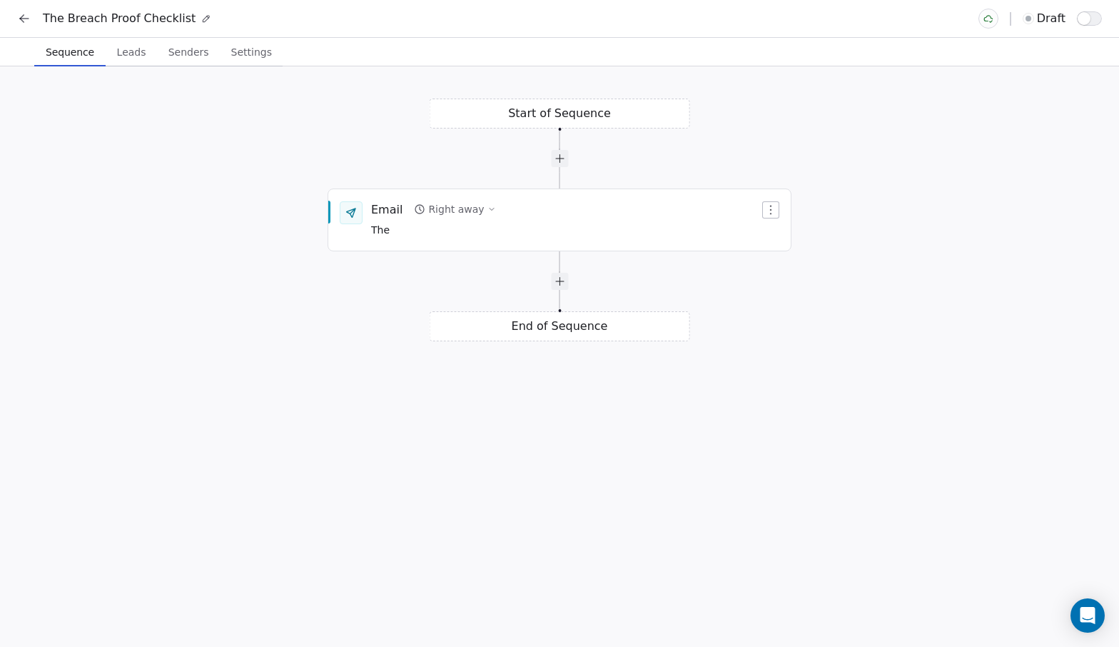
click at [122, 48] on span "Leads" at bounding box center [131, 52] width 41 height 20
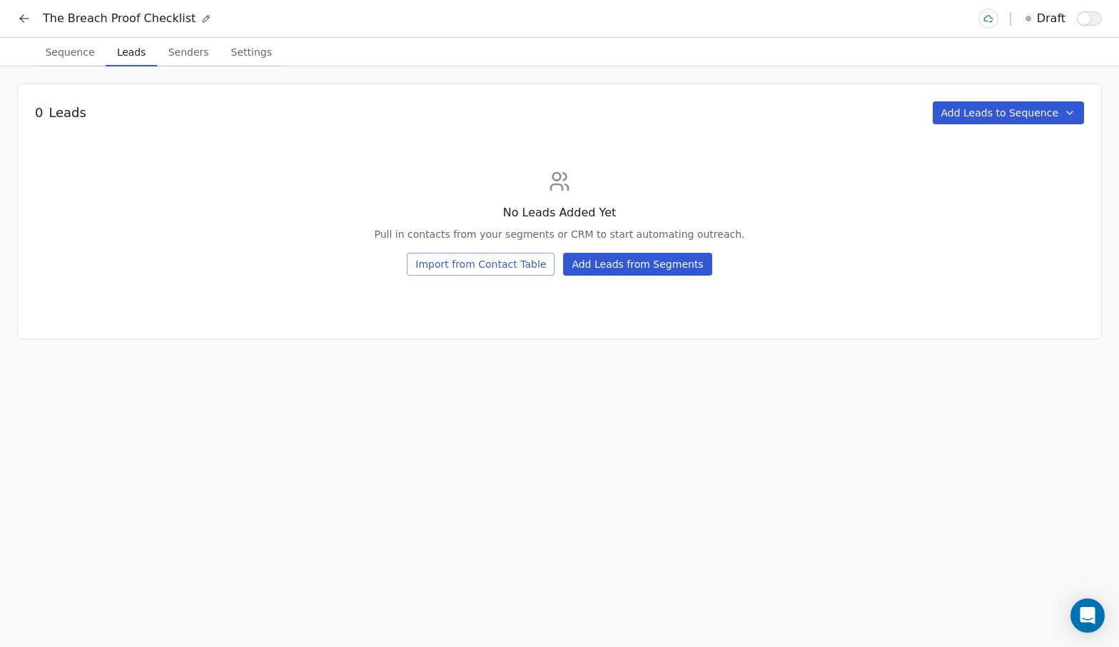
click at [178, 54] on span "Senders" at bounding box center [189, 52] width 52 height 20
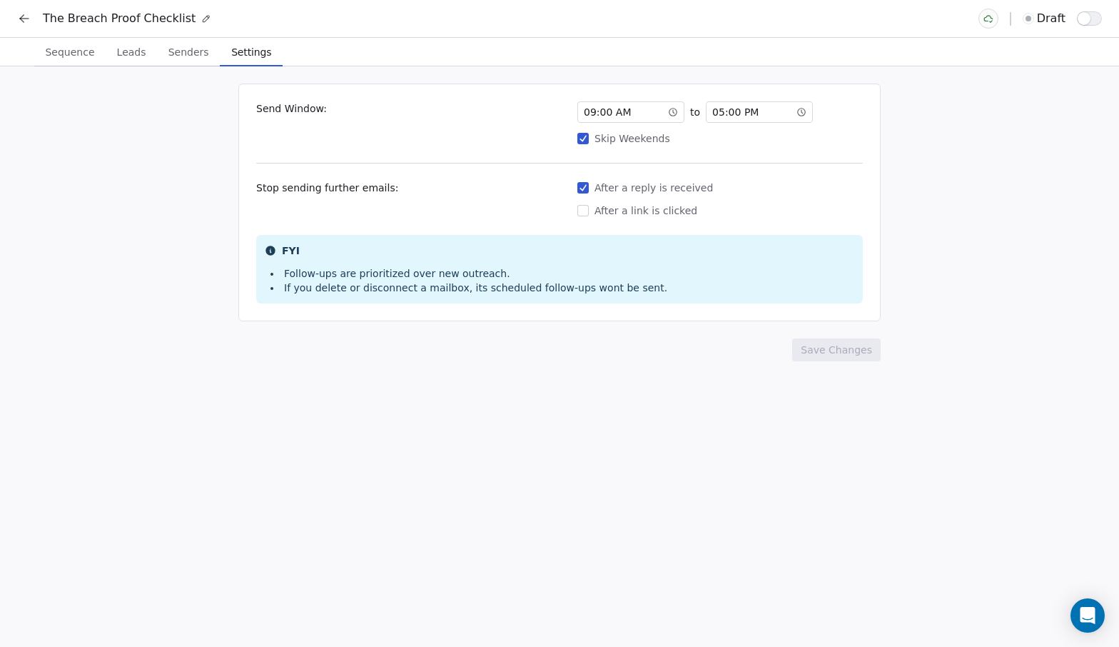
click at [238, 57] on span "Settings" at bounding box center [251, 52] width 51 height 20
click at [24, 17] on icon at bounding box center [24, 18] width 14 height 14
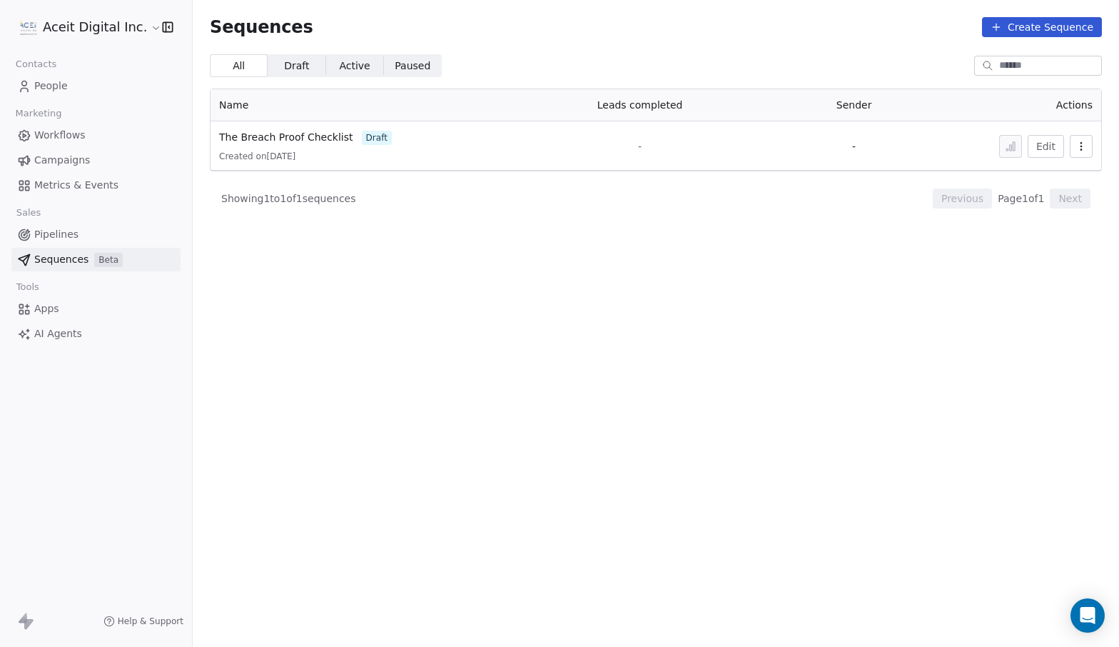
click at [1026, 26] on button "Create Sequence" at bounding box center [1042, 27] width 120 height 20
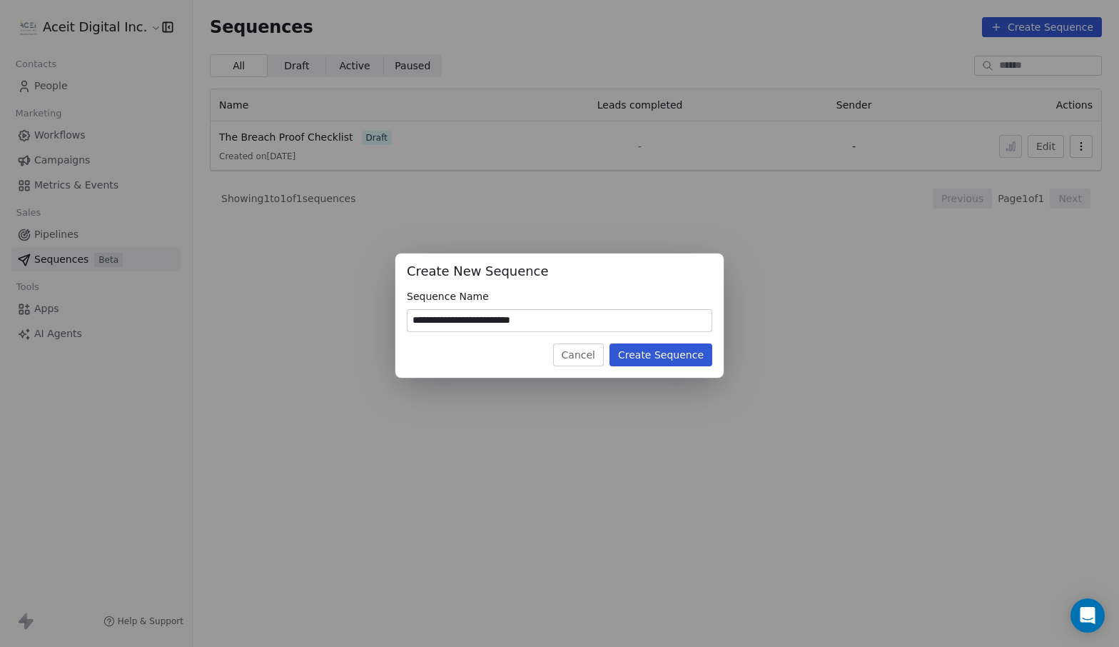
type input "**********"
click at [655, 353] on button "Create Sequence" at bounding box center [661, 354] width 103 height 23
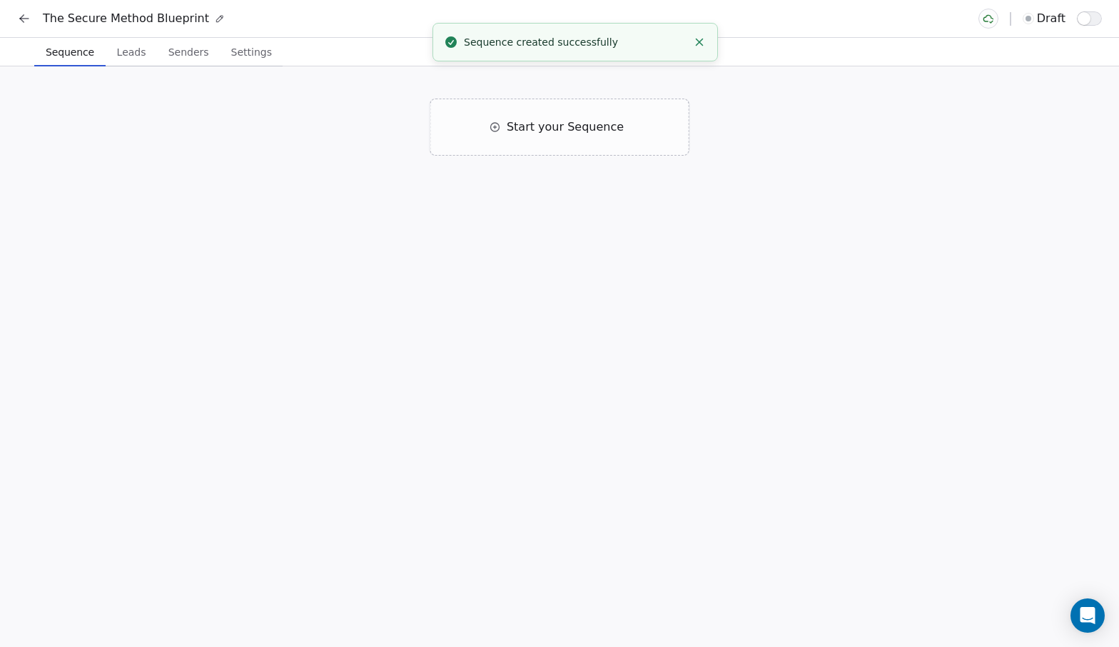
click at [1034, 15] on div at bounding box center [1028, 18] width 11 height 11
click at [22, 14] on icon at bounding box center [24, 18] width 14 height 14
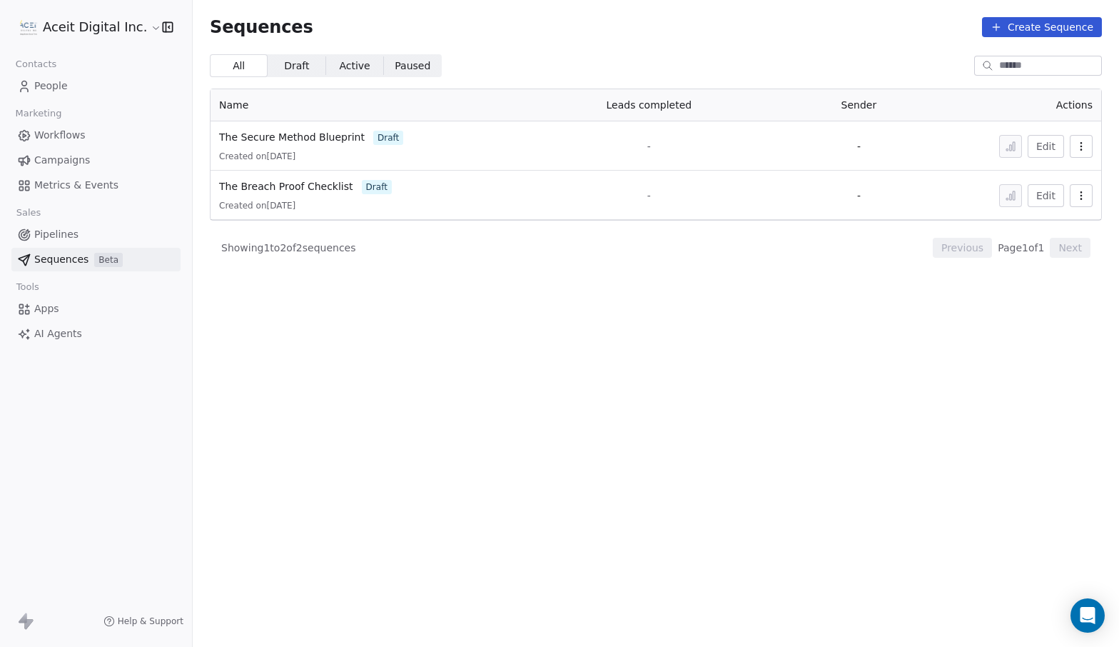
click at [115, 234] on link "Pipelines" at bounding box center [95, 235] width 169 height 24
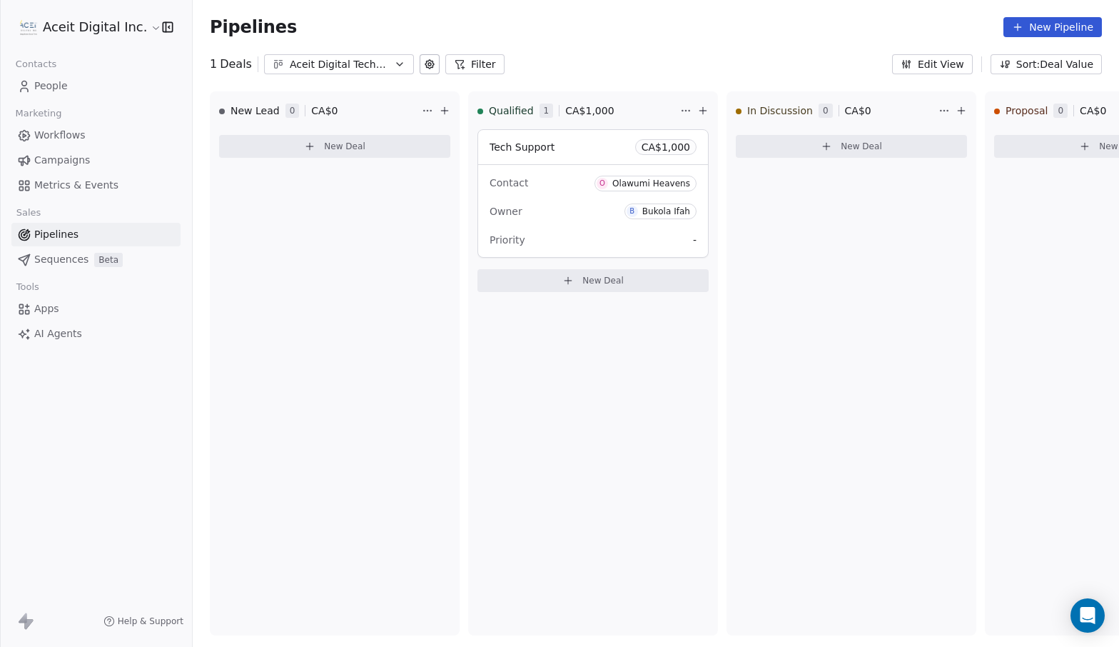
click at [74, 257] on span "Sequences" at bounding box center [61, 259] width 54 height 15
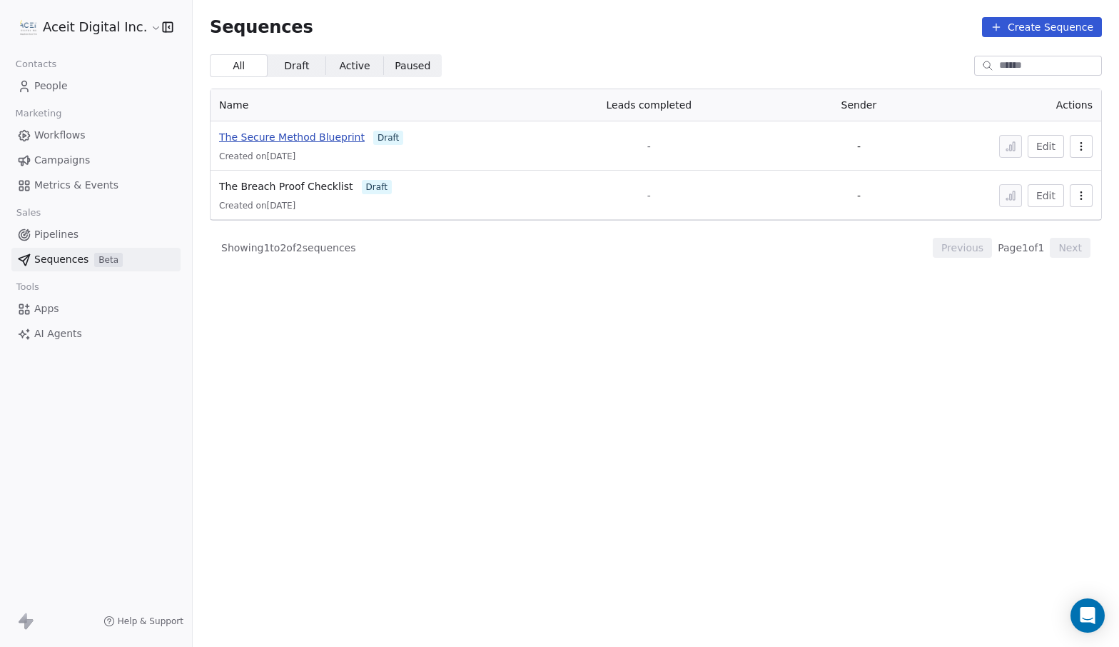
click at [332, 135] on span "The Secure Method Blueprint" at bounding box center [292, 136] width 146 height 11
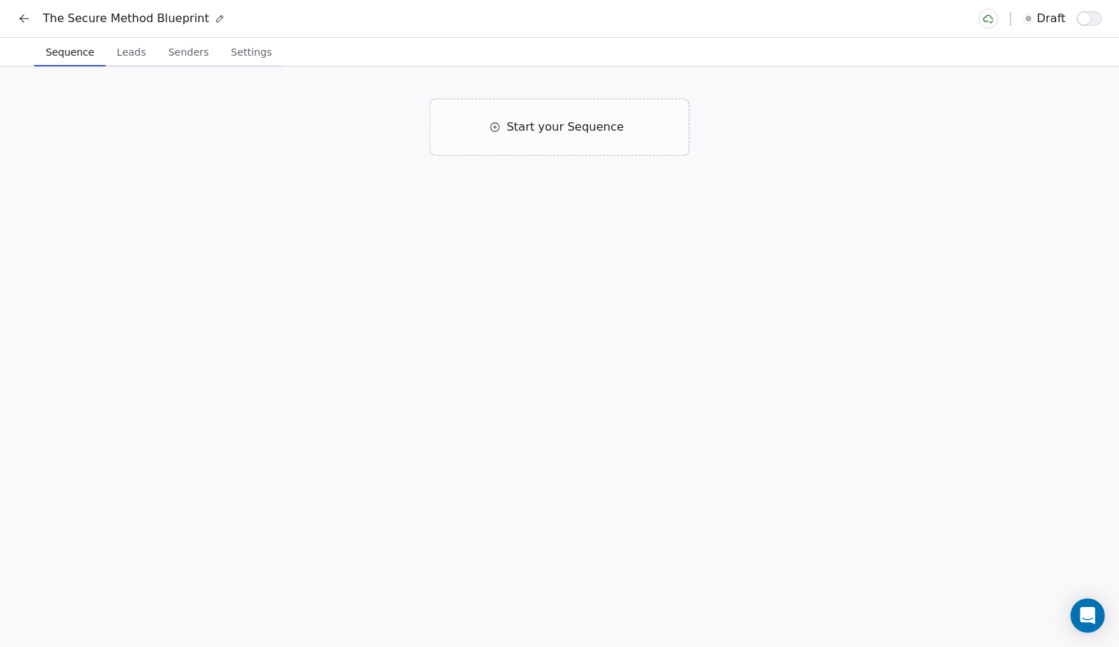
click at [21, 18] on icon at bounding box center [22, 17] width 4 height 4
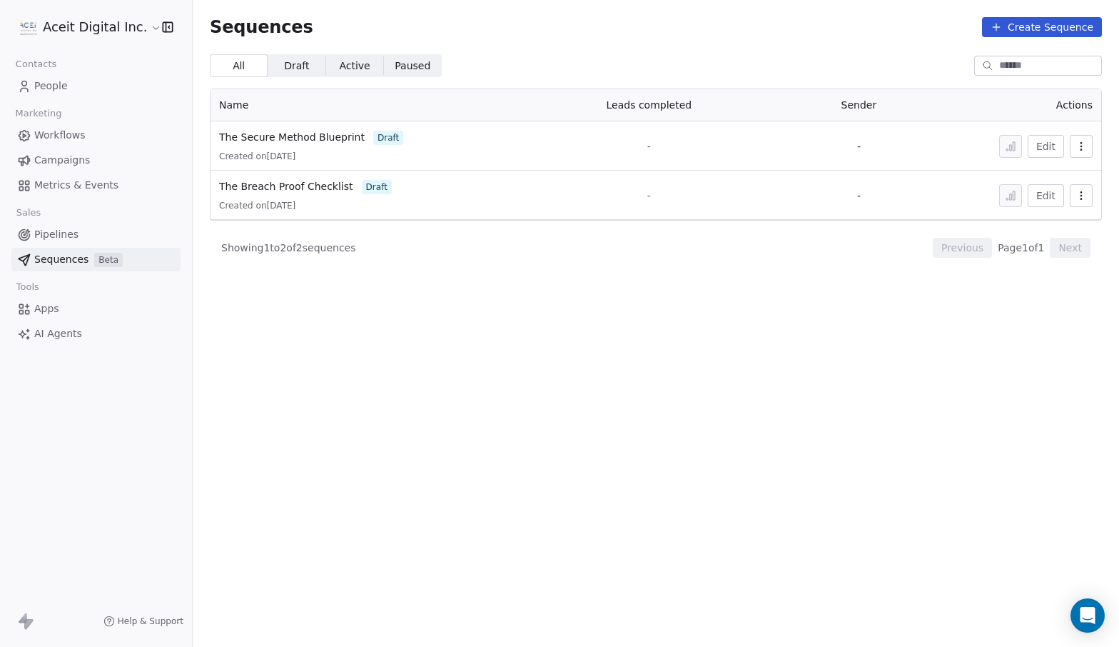
click at [44, 86] on span "People" at bounding box center [51, 86] width 34 height 15
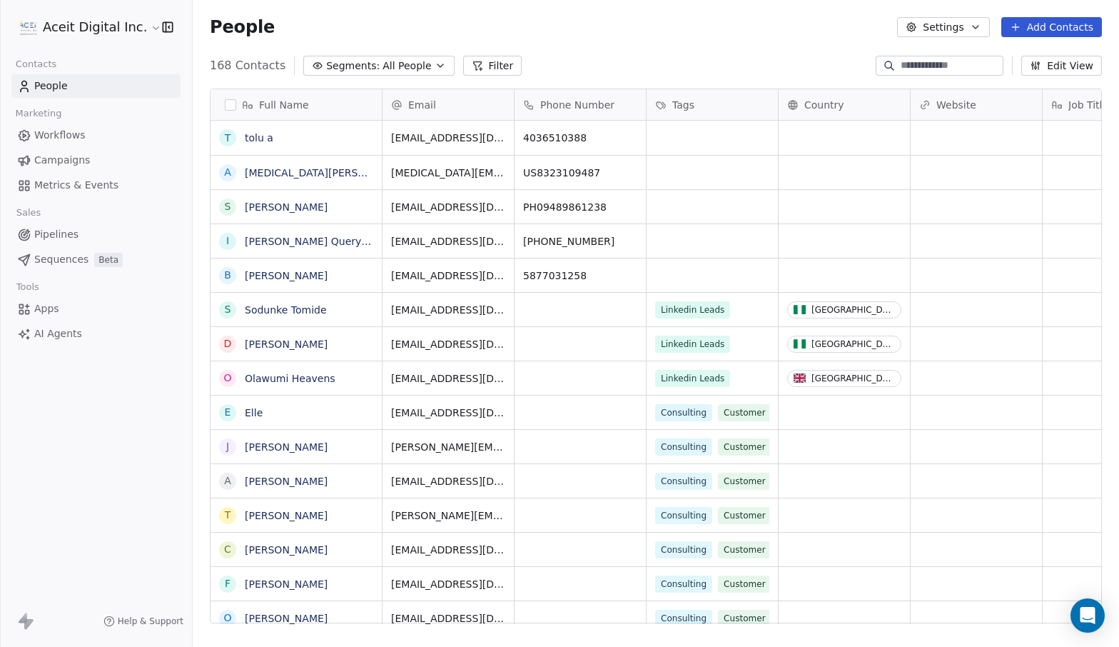
scroll to position [569, 927]
click at [414, 72] on span "All People" at bounding box center [407, 66] width 49 height 15
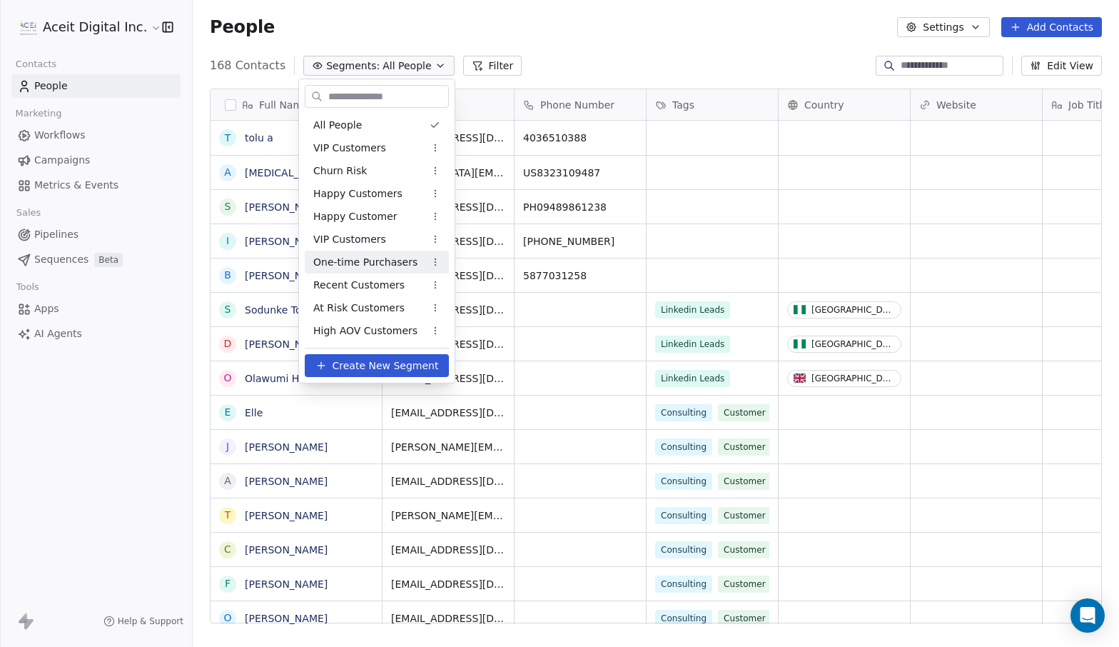
click at [383, 361] on span "Create New Segment" at bounding box center [386, 365] width 106 height 15
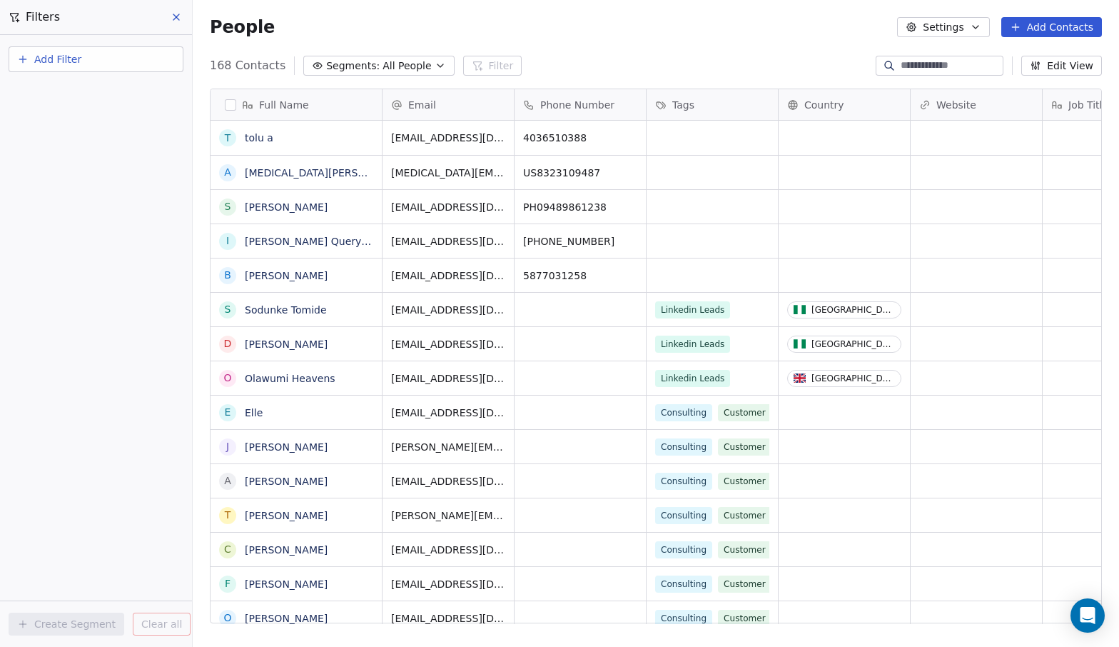
click at [116, 58] on button "Add Filter" at bounding box center [96, 59] width 175 height 26
click at [102, 113] on div "Contact activity" at bounding box center [96, 116] width 145 height 15
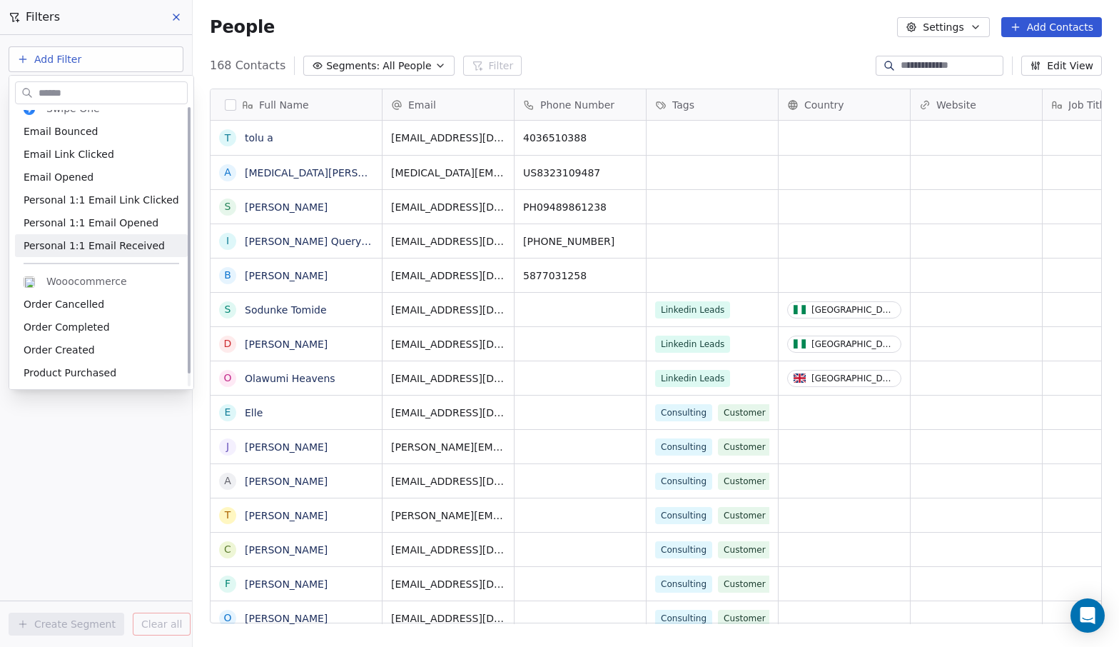
scroll to position [0, 0]
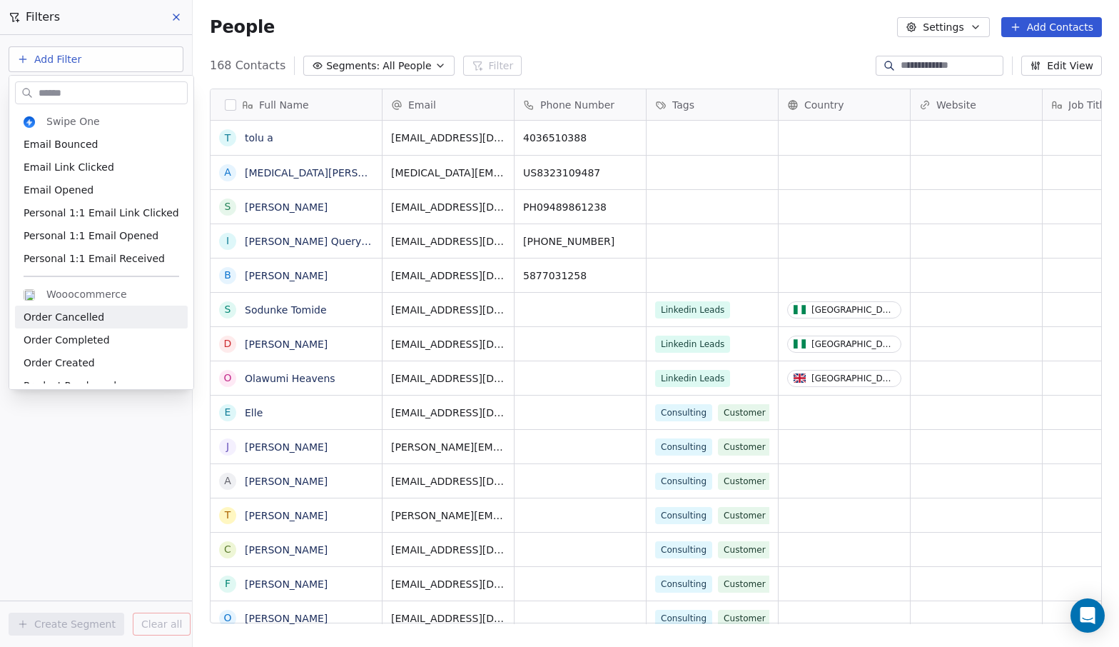
click at [88, 441] on html "Aceit Digital Inc. Contacts People Marketing Workflows Campaigns Metrics & Even…" at bounding box center [559, 323] width 1119 height 647
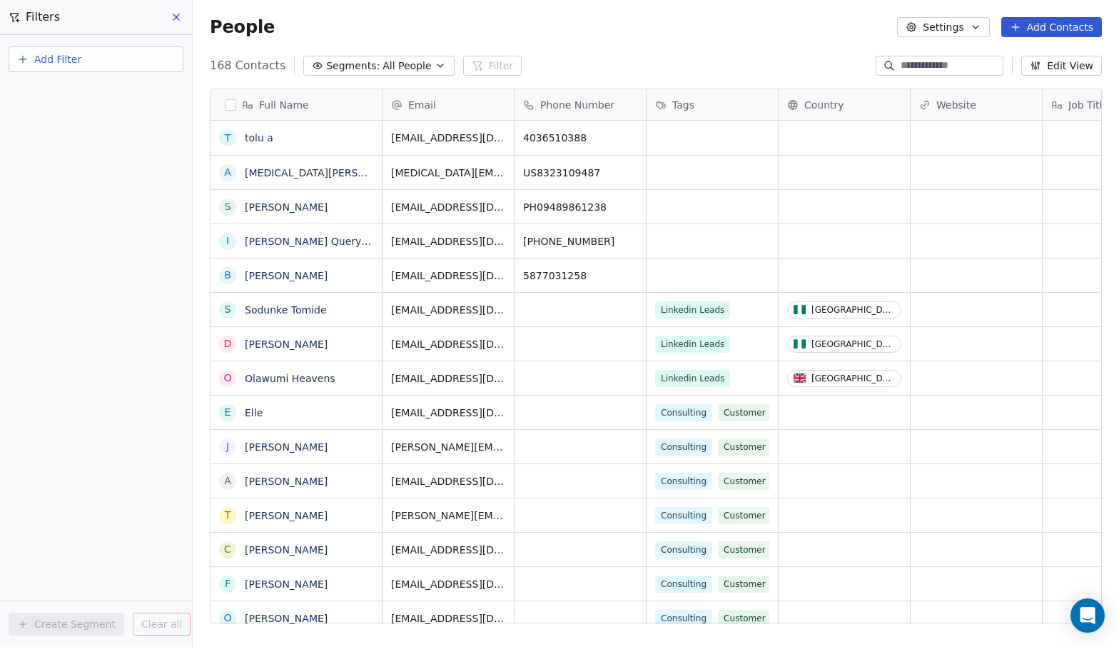
click at [178, 19] on icon at bounding box center [176, 16] width 11 height 11
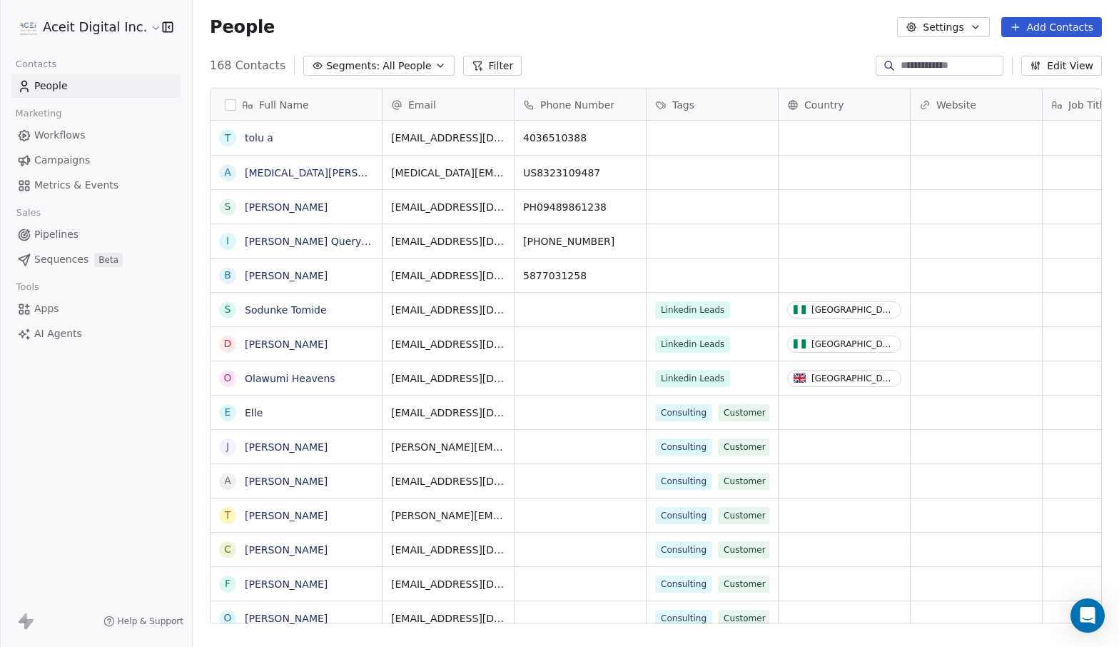
click at [68, 31] on html "Aceit Digital Inc. Contacts People Marketing Workflows Campaigns Metrics & Even…" at bounding box center [559, 323] width 1119 height 647
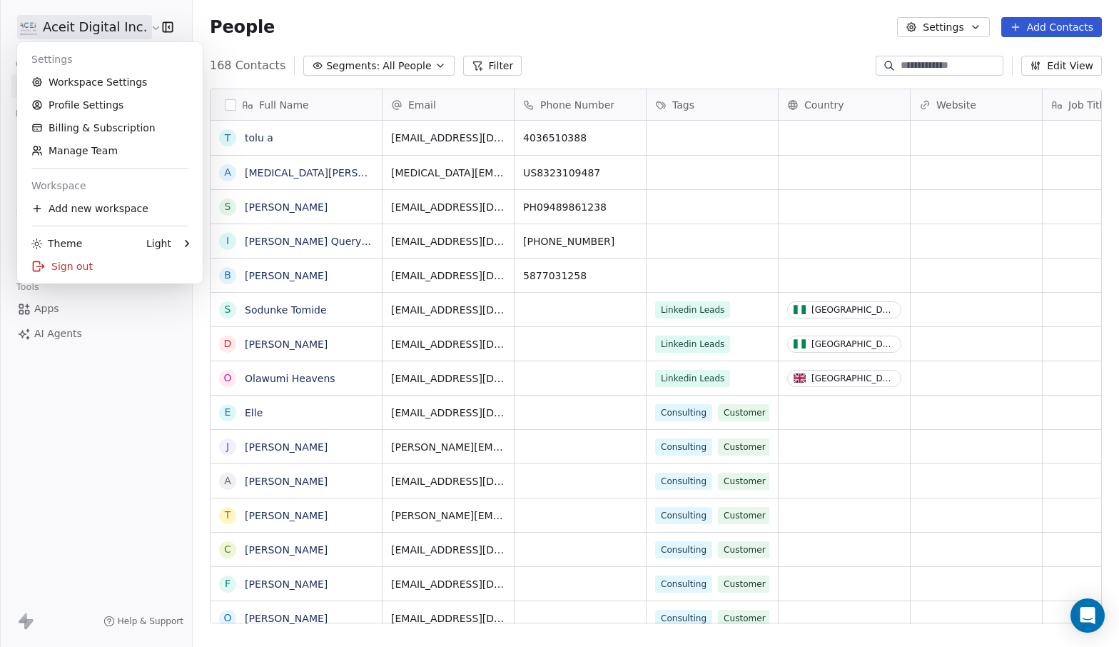
click at [91, 396] on html "Aceit Digital Inc. Contacts People Marketing Workflows Campaigns Metrics & Even…" at bounding box center [559, 323] width 1119 height 647
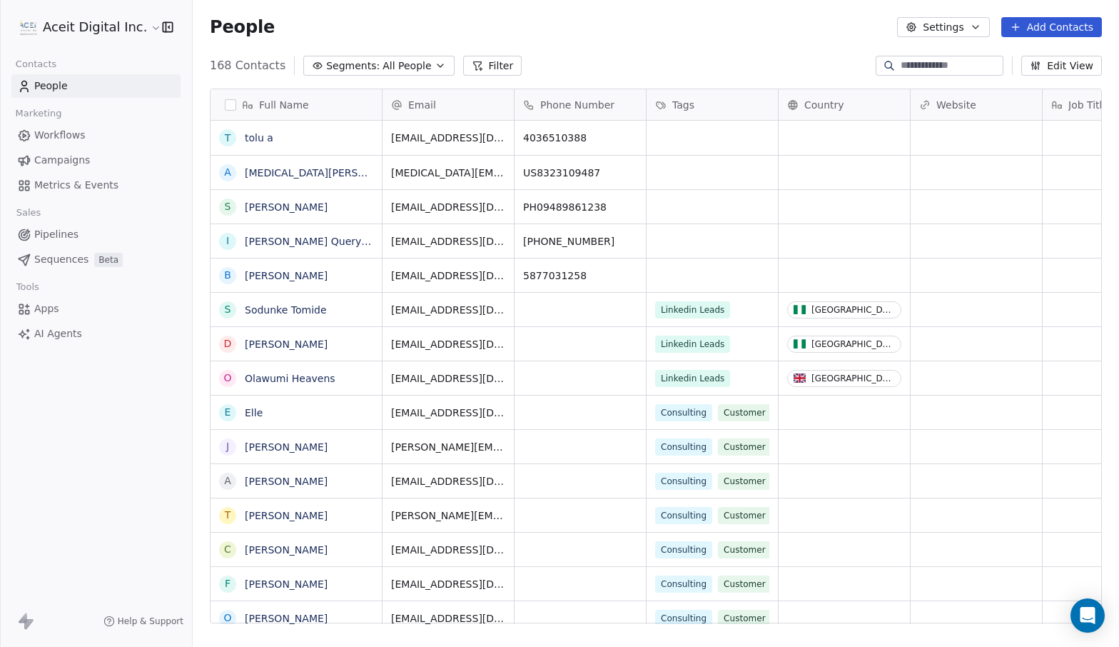
click at [53, 307] on span "Apps" at bounding box center [46, 308] width 25 height 15
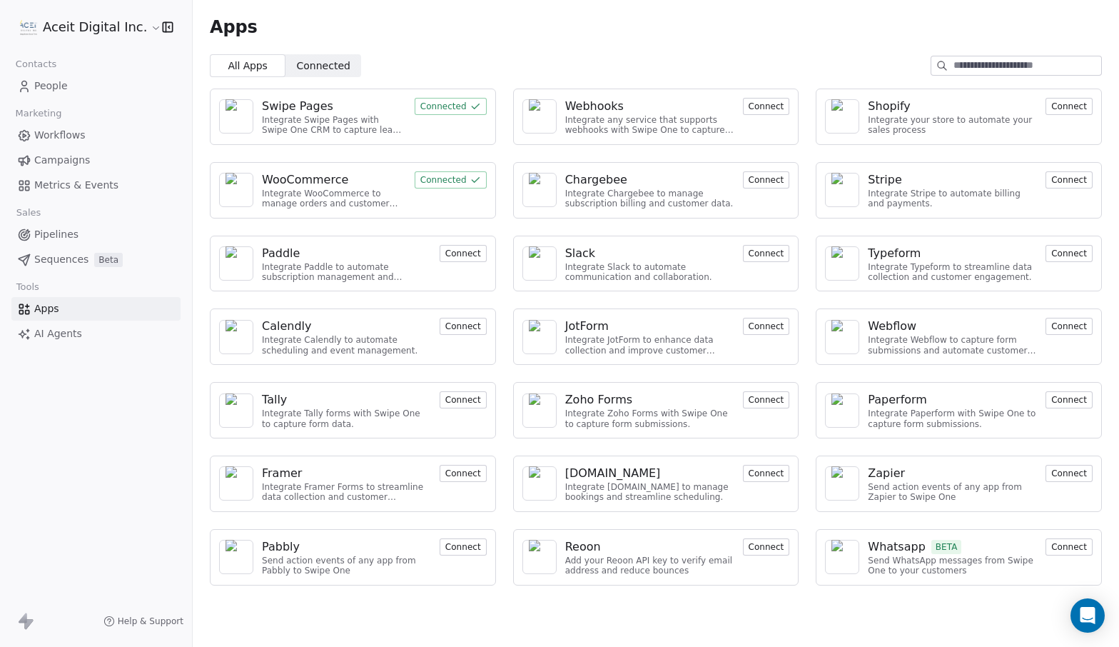
click at [984, 68] on input at bounding box center [1028, 65] width 148 height 19
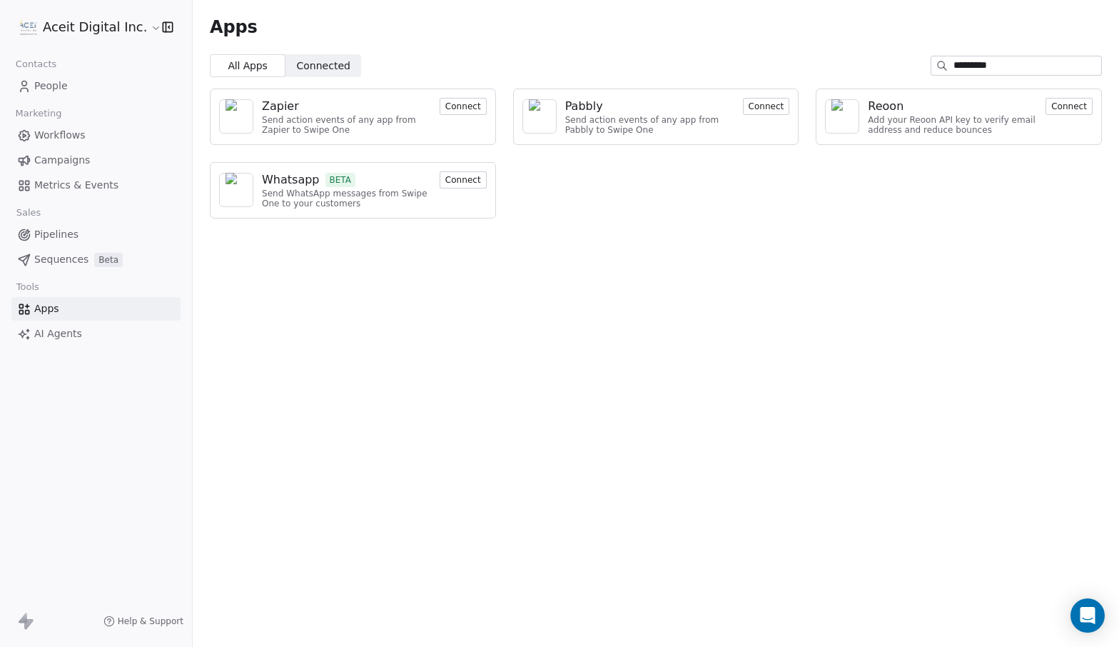
type input "*********"
click at [459, 108] on button "Connect" at bounding box center [463, 106] width 47 height 17
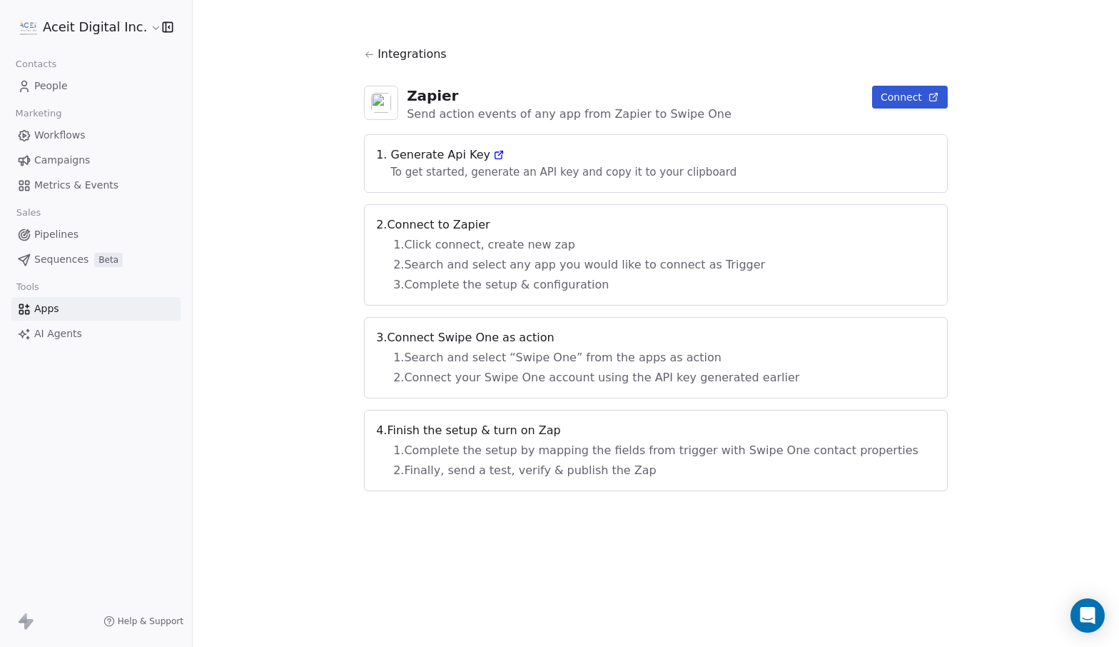
click at [872, 93] on button "Connect" at bounding box center [910, 97] width 76 height 23
click at [872, 105] on button "Connect" at bounding box center [910, 97] width 76 height 23
click at [506, 156] on span "1. Generate Api Key" at bounding box center [656, 154] width 560 height 17
click at [502, 152] on icon at bounding box center [498, 155] width 6 height 6
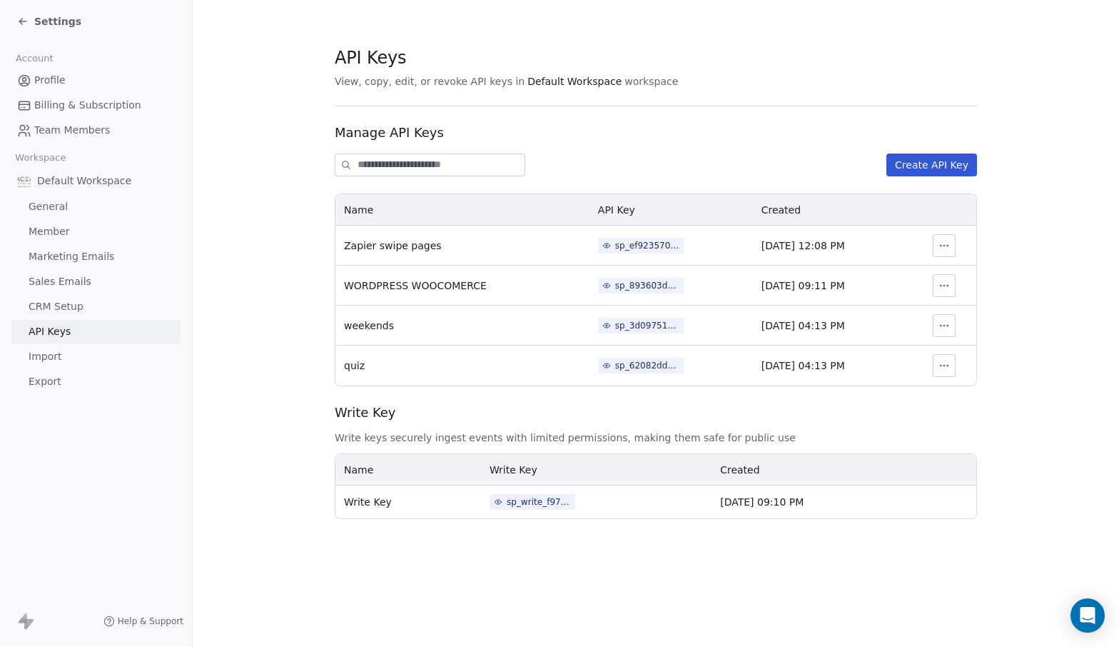
click at [932, 169] on button "Create API Key" at bounding box center [932, 164] width 91 height 23
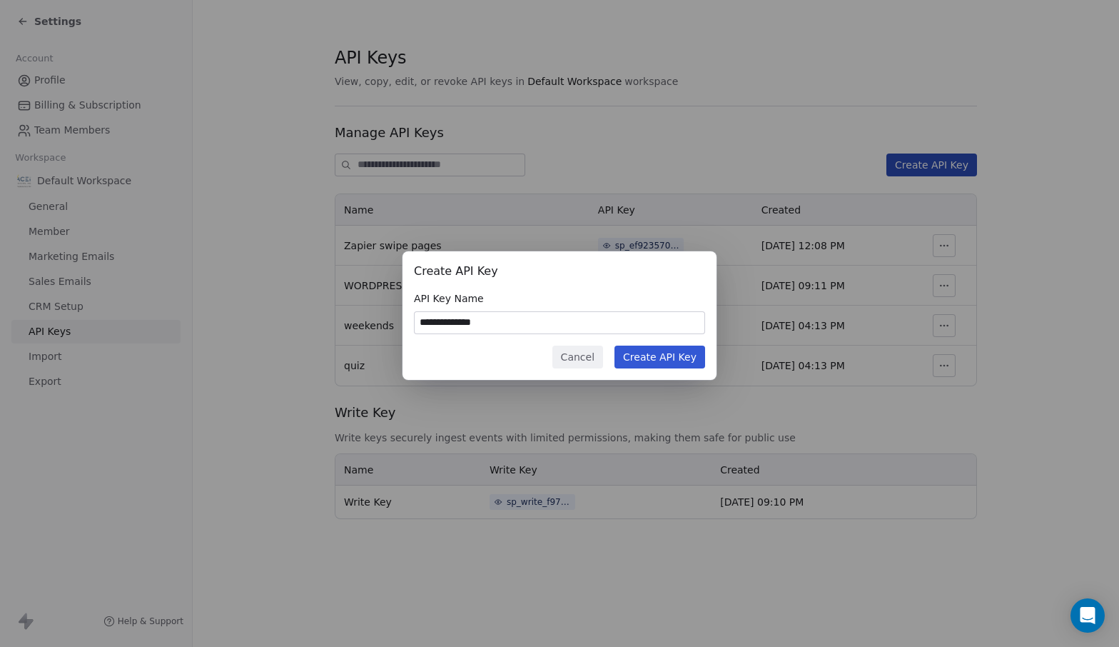
click at [441, 323] on input "**********" at bounding box center [560, 322] width 290 height 21
click at [438, 321] on input "**********" at bounding box center [560, 322] width 290 height 21
click at [502, 323] on input "**********" at bounding box center [560, 322] width 290 height 21
type input "**********"
click at [681, 352] on button "Create API Key" at bounding box center [660, 356] width 91 height 23
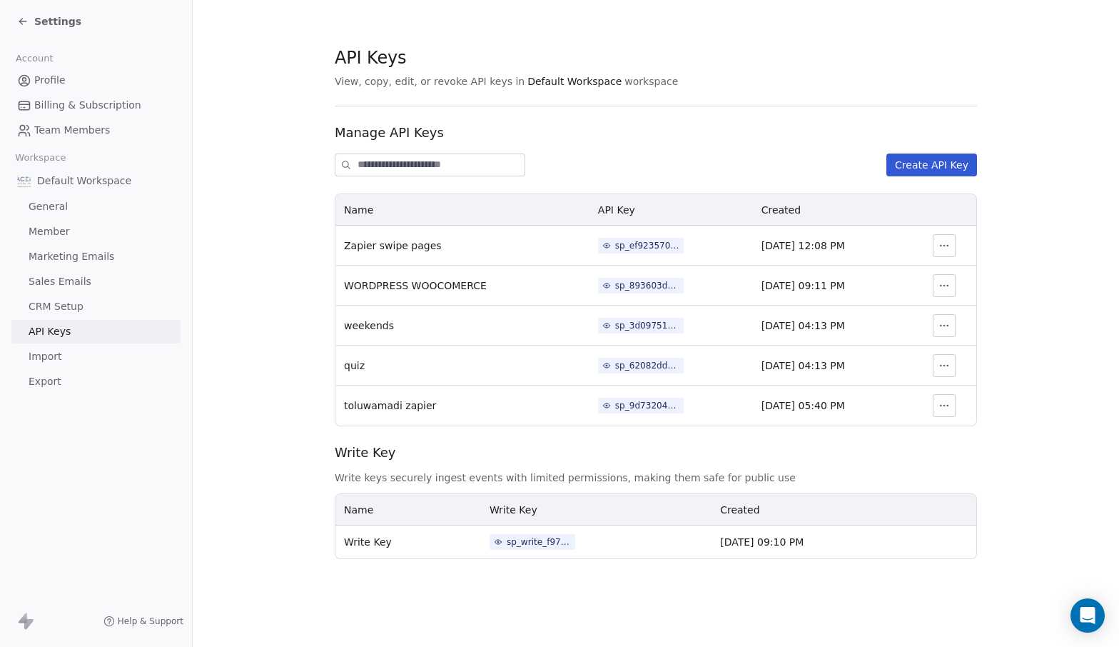
click at [939, 404] on button "button" at bounding box center [944, 405] width 23 height 23
click at [592, 395] on td "sp_9d732048929347e89ec7c725f592d677" at bounding box center [671, 405] width 163 height 40
click at [615, 406] on div "sp_9d732048929347e89ec7c725f592d677" at bounding box center [647, 405] width 64 height 13
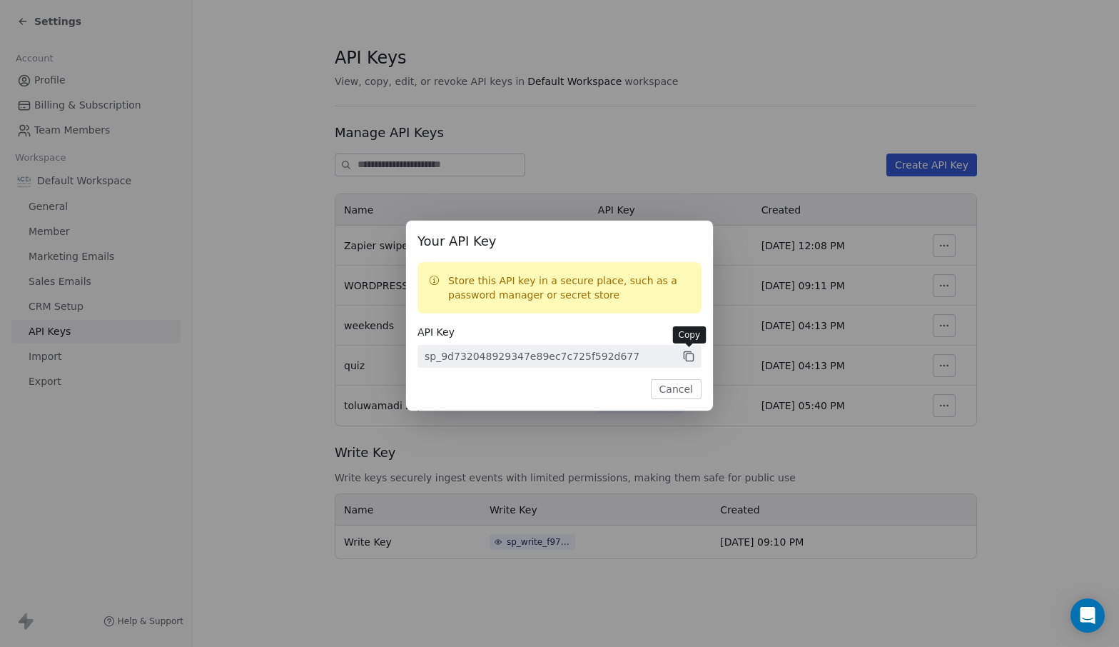
click at [690, 355] on icon at bounding box center [688, 356] width 13 height 13
